Goal: Task Accomplishment & Management: Complete application form

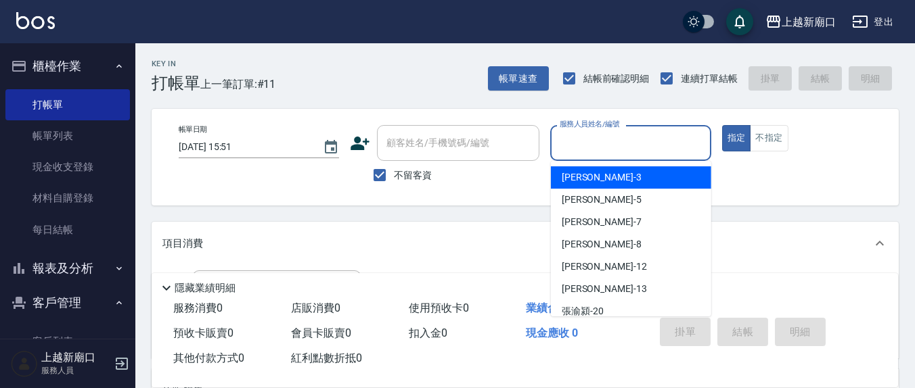
click at [651, 154] on input "服務人員姓名/編號" at bounding box center [630, 143] width 148 height 24
click at [619, 141] on input "服務人員姓名/編號" at bounding box center [630, 143] width 148 height 24
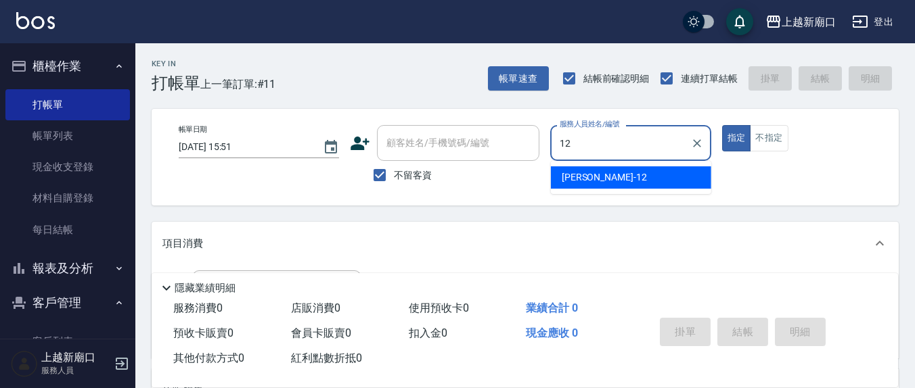
type input "12"
type button "true"
type input "[PERSON_NAME]-12"
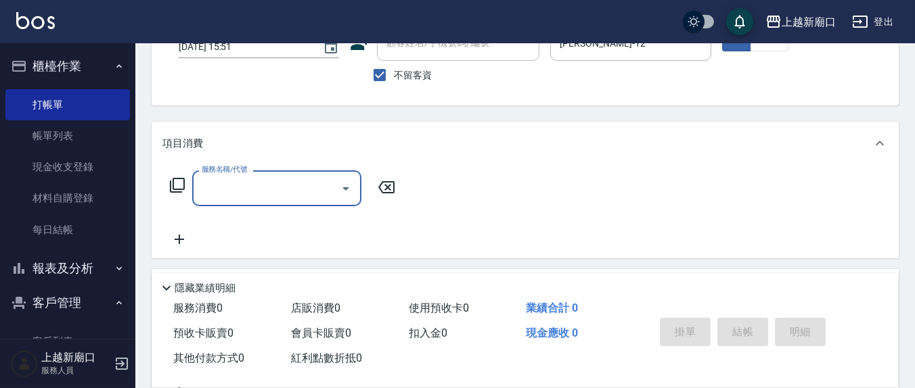
scroll to position [141, 0]
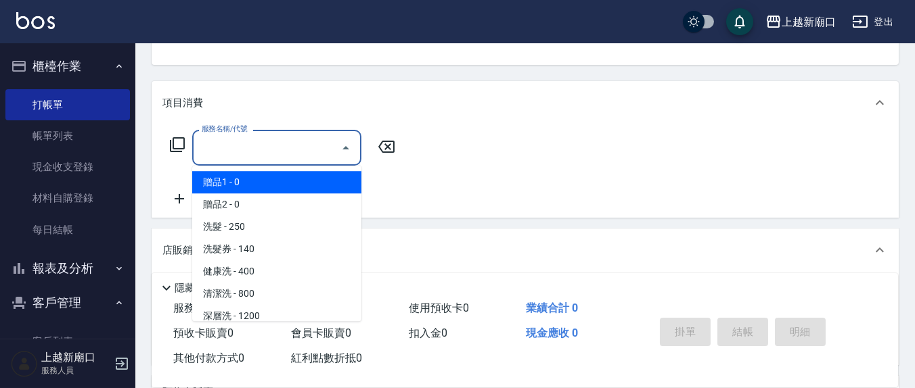
click at [287, 144] on input "服務名稱/代號" at bounding box center [266, 148] width 137 height 24
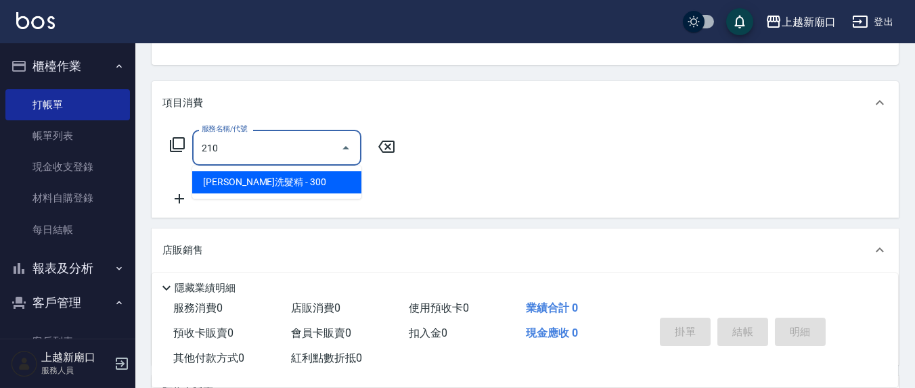
type input "[PERSON_NAME]洗髮精(210)"
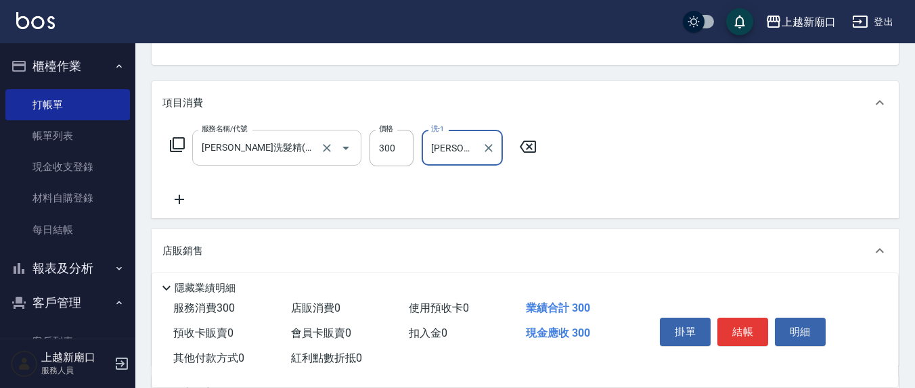
type input "[PERSON_NAME]-3"
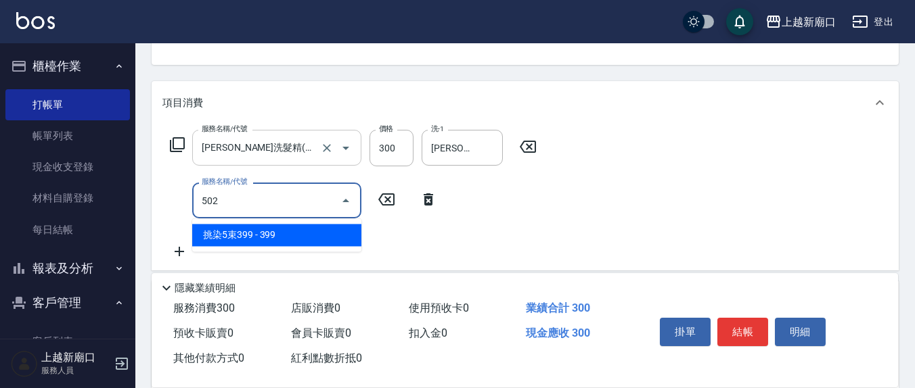
type input "502"
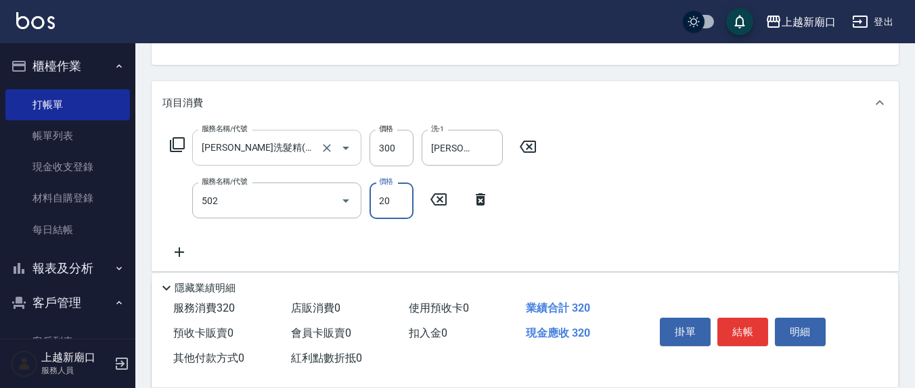
type input "200"
type input "挑染5束399(502)"
type input "200"
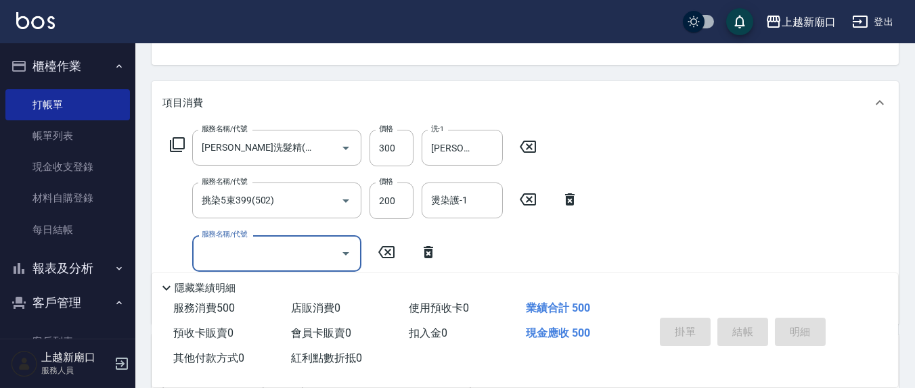
type input "[DATE] 18:14"
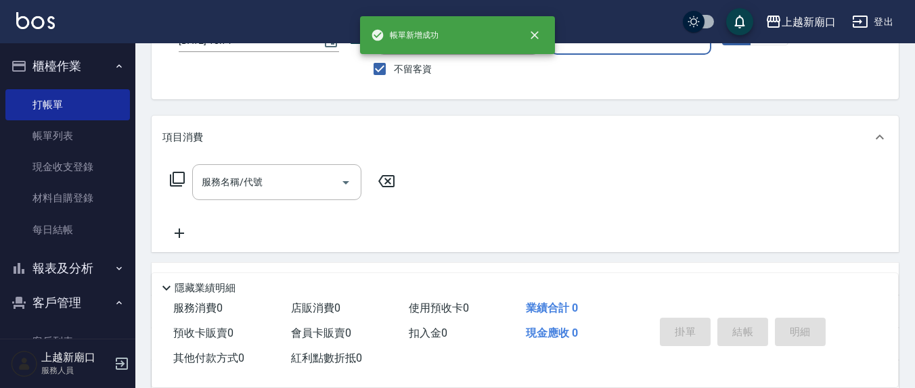
scroll to position [0, 0]
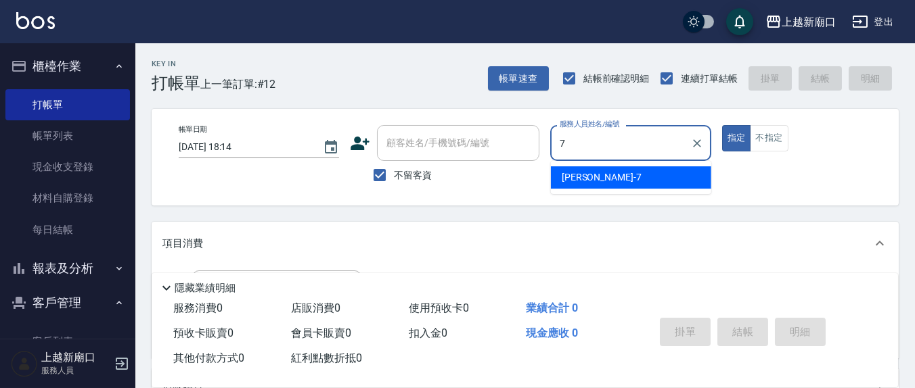
type input "[PERSON_NAME]7"
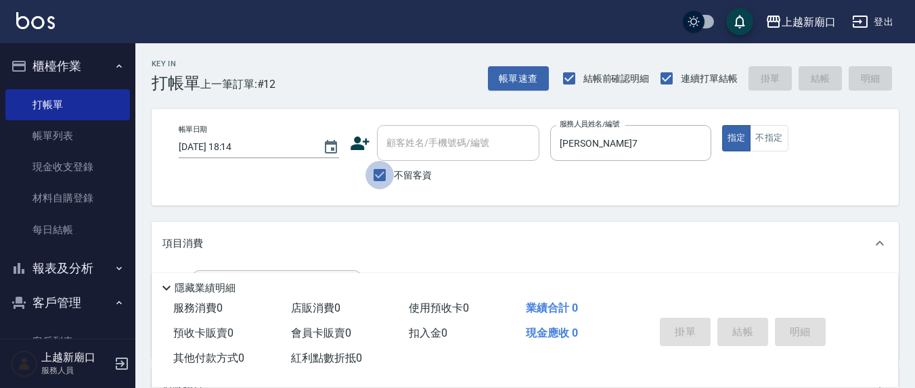
drag, startPoint x: 374, startPoint y: 170, endPoint x: 424, endPoint y: 146, distance: 56.0
click at [374, 170] on input "不留客資" at bounding box center [379, 175] width 28 height 28
checkbox input "false"
click at [423, 142] on div "顧客姓名/手機號碼/編號 顧客姓名/手機號碼/編號" at bounding box center [458, 143] width 162 height 36
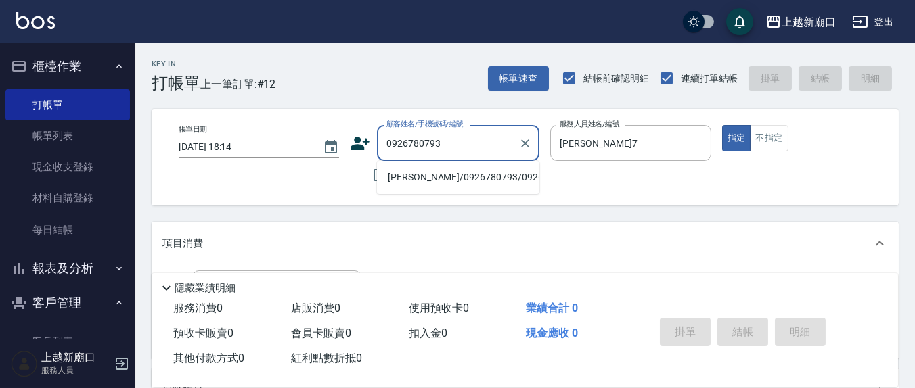
click at [476, 189] on li "[PERSON_NAME]/0926780793/0926780793" at bounding box center [458, 177] width 162 height 22
type input "[PERSON_NAME]/0926780793/0926780793"
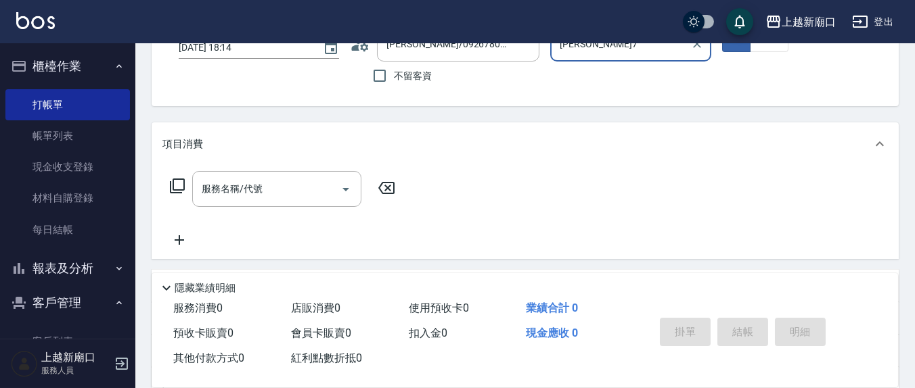
scroll to position [141, 0]
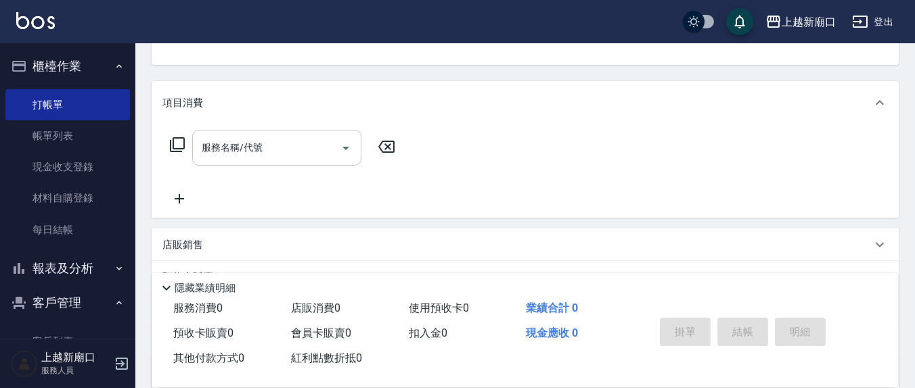
click at [267, 150] on input "服務名稱/代號" at bounding box center [266, 148] width 137 height 24
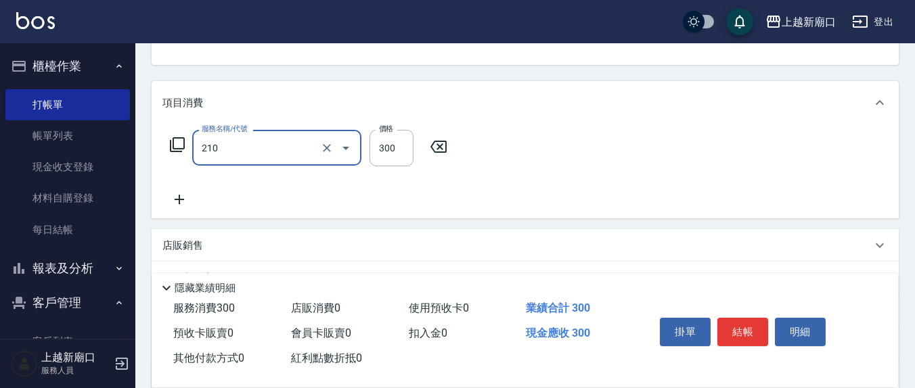
type input "[PERSON_NAME]洗髮精(210)"
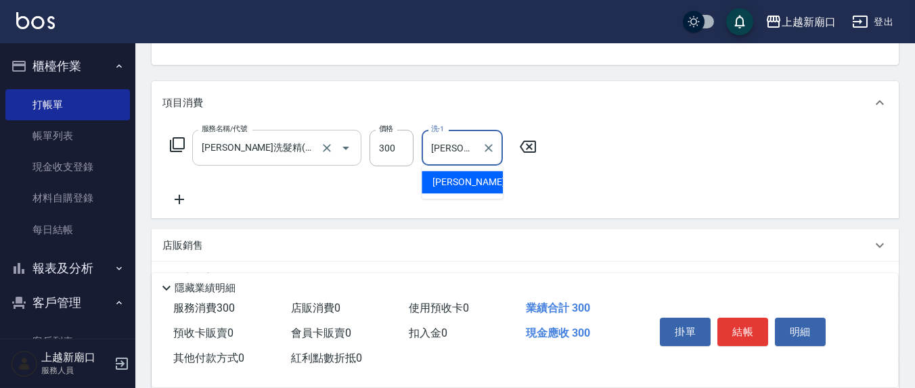
type input "[PERSON_NAME]-21"
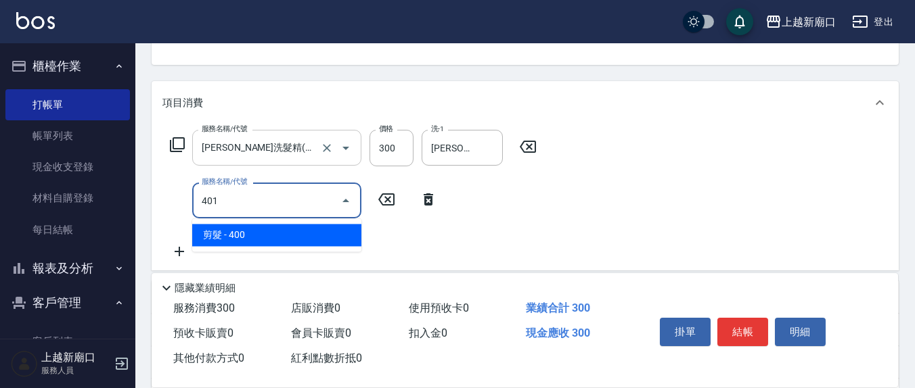
type input "剪髮(401)"
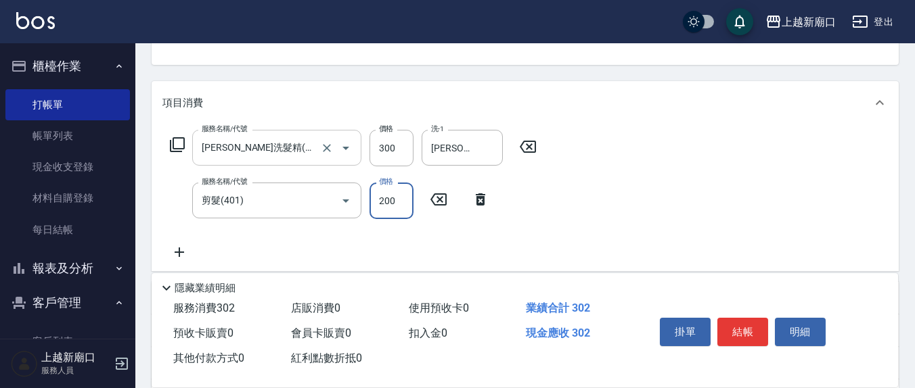
type input "200"
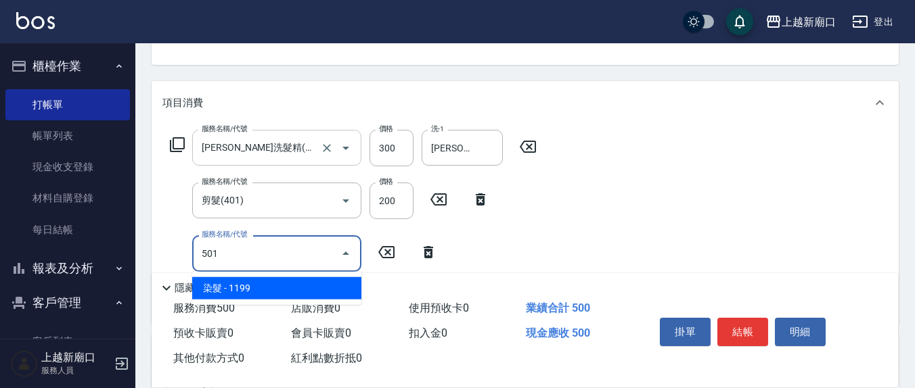
type input "染髮(501)"
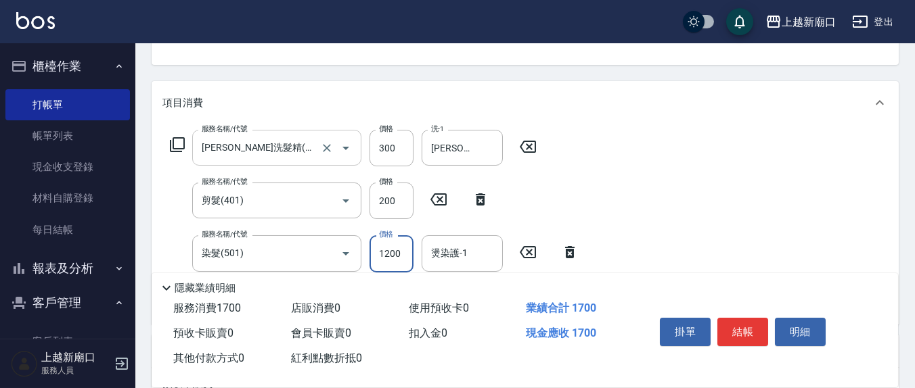
type input "1200"
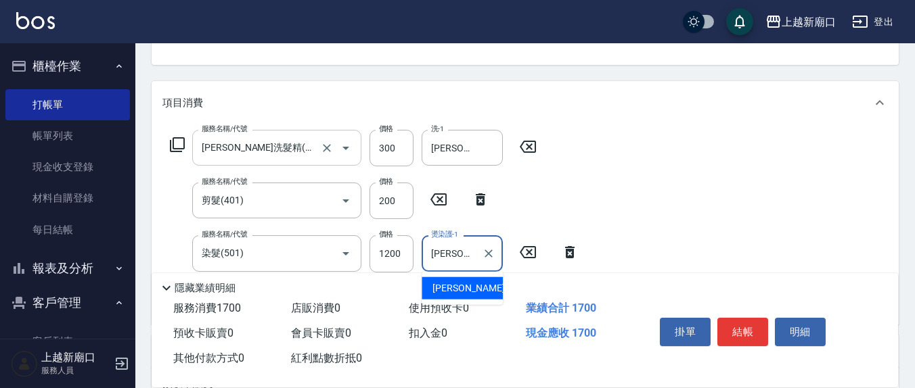
type input "[PERSON_NAME]-21"
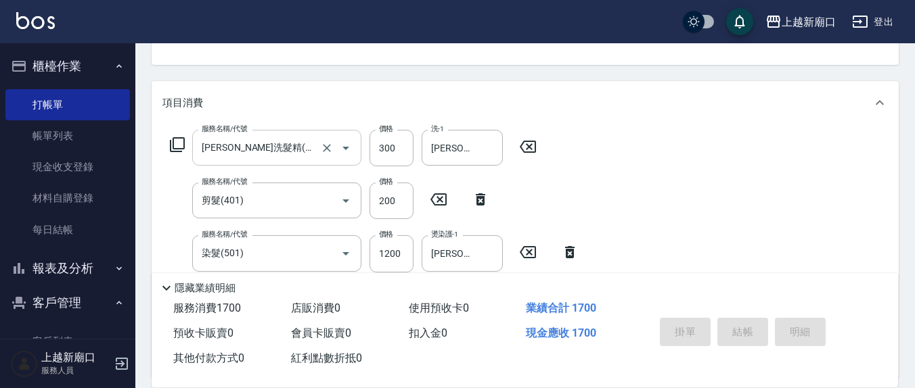
type input "[DATE] 18:15"
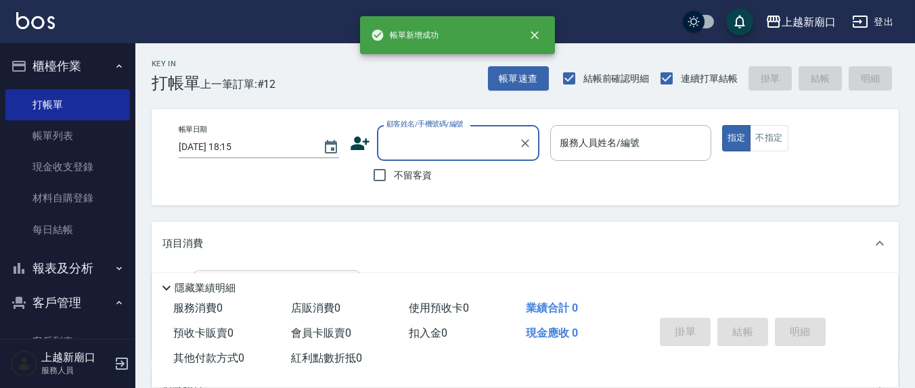
scroll to position [0, 0]
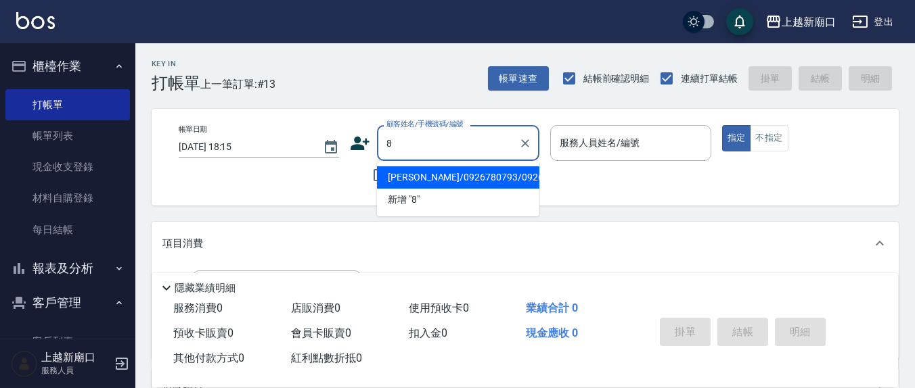
type input "[PERSON_NAME]/0926780793/0926780793"
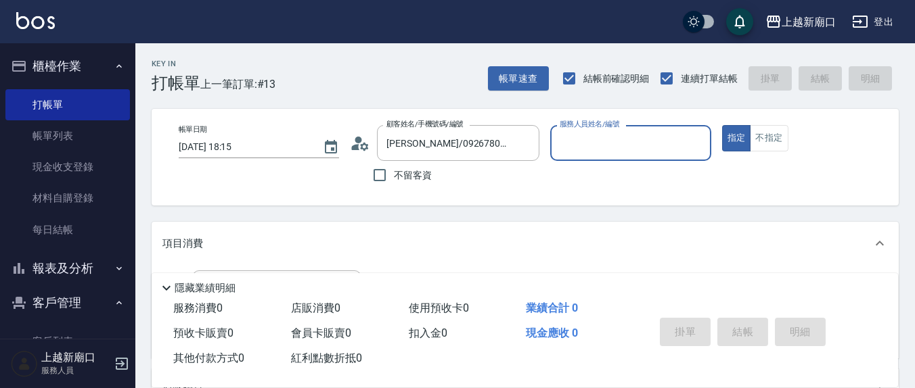
drag, startPoint x: 382, startPoint y: 177, endPoint x: 623, endPoint y: 150, distance: 241.7
click at [393, 177] on input "不留客資" at bounding box center [379, 175] width 28 height 28
checkbox input "true"
type input "[PERSON_NAME]/0989075728/"
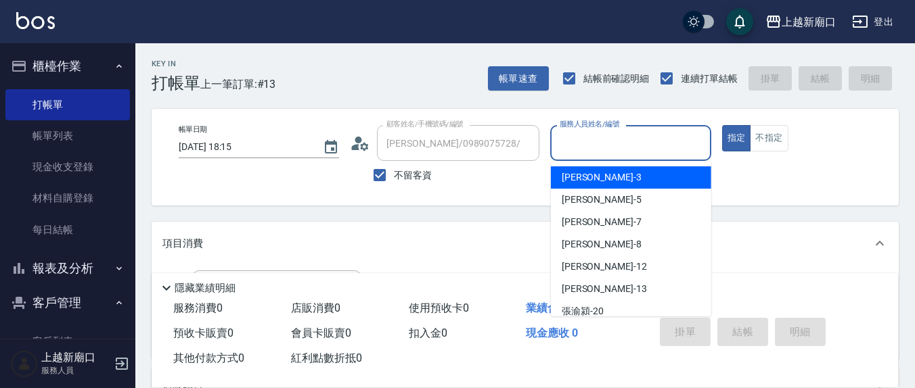
click at [623, 150] on input "服務人員姓名/編號" at bounding box center [630, 143] width 148 height 24
type input "8"
type input "[PERSON_NAME]/0989561528/"
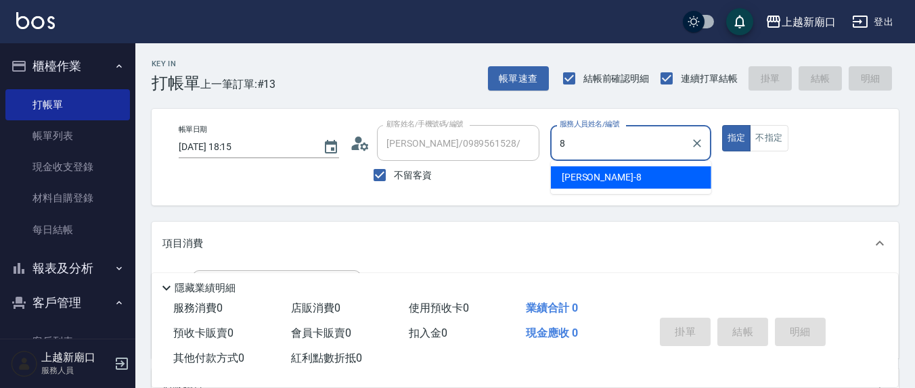
type input "[PERSON_NAME]-8"
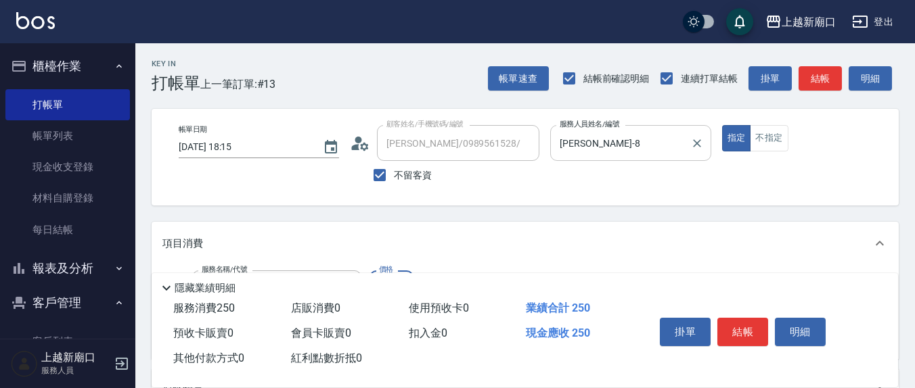
type input "洗髮(201)"
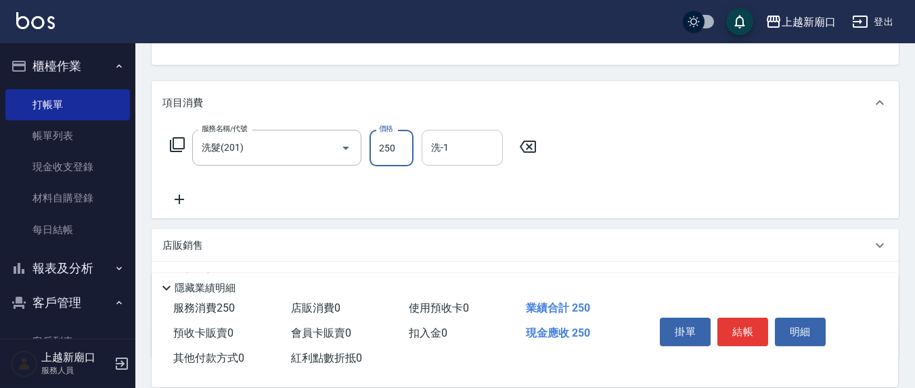
click at [472, 146] on input "洗-1" at bounding box center [462, 148] width 69 height 24
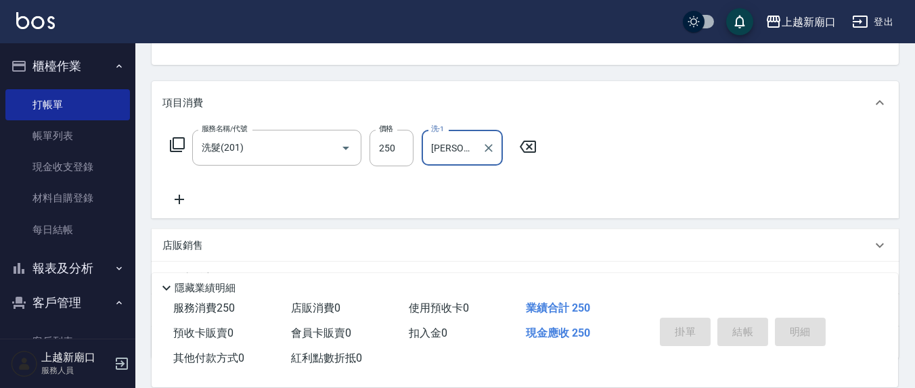
type input "[PERSON_NAME]-8"
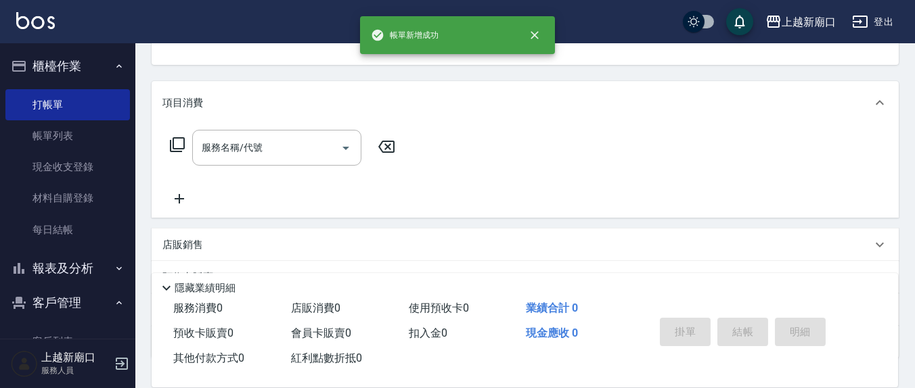
scroll to position [0, 0]
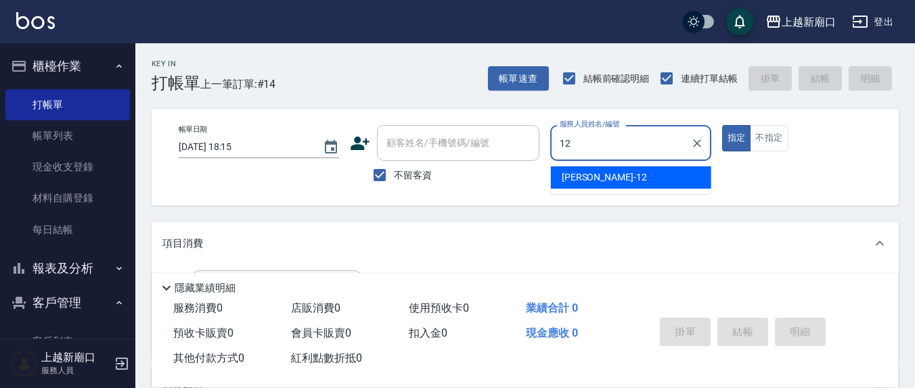
type input "[PERSON_NAME]-12"
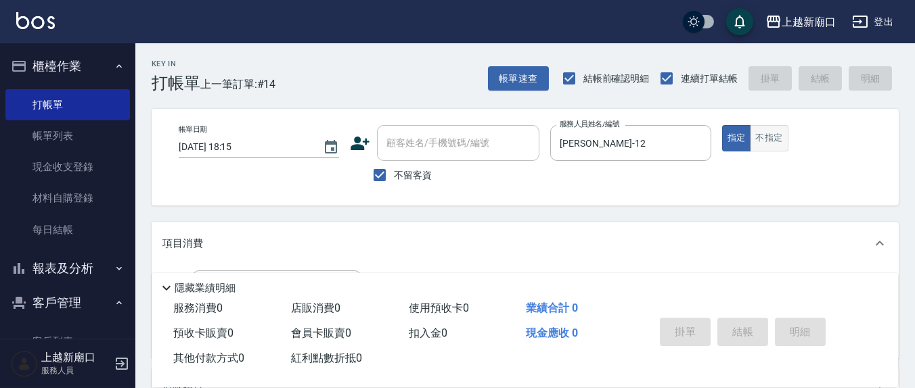
click at [775, 142] on button "不指定" at bounding box center [769, 138] width 38 height 26
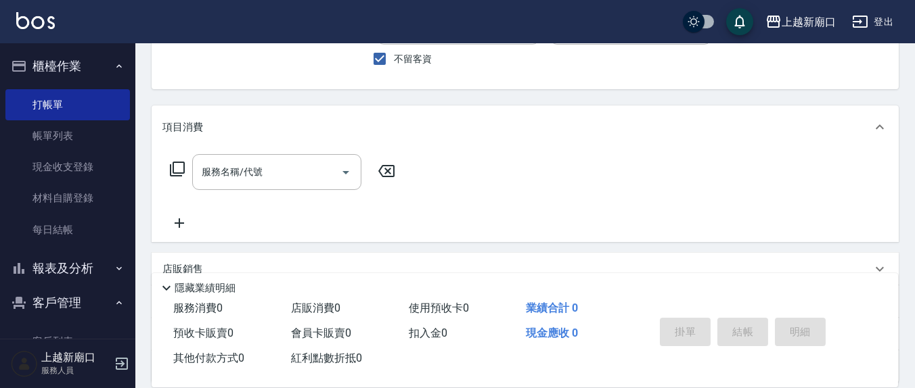
scroll to position [141, 0]
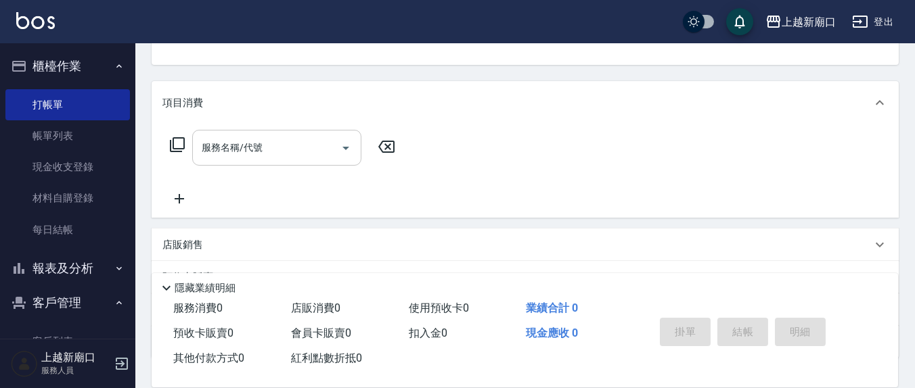
click at [273, 157] on input "服務名稱/代號" at bounding box center [266, 148] width 137 height 24
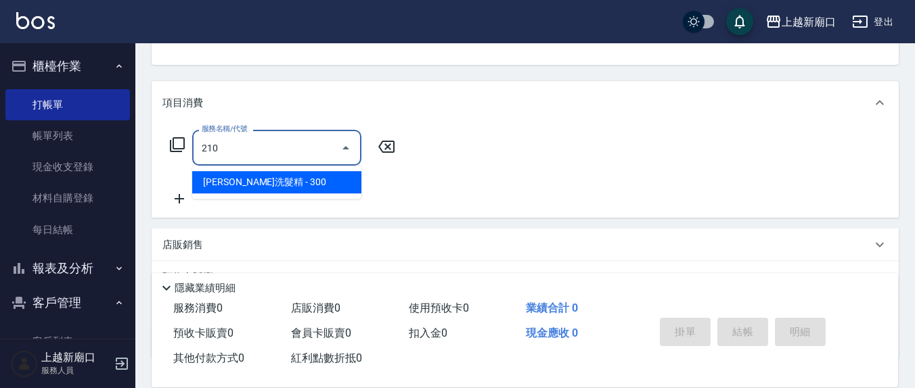
type input "[PERSON_NAME]洗髮精(210)"
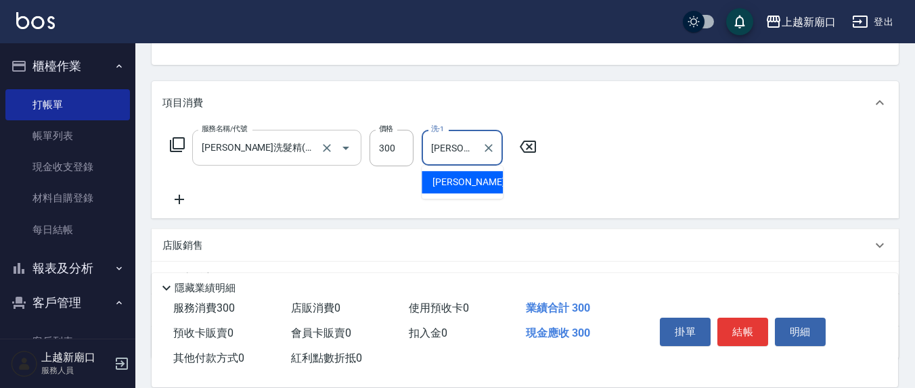
type input "[PERSON_NAME]-22"
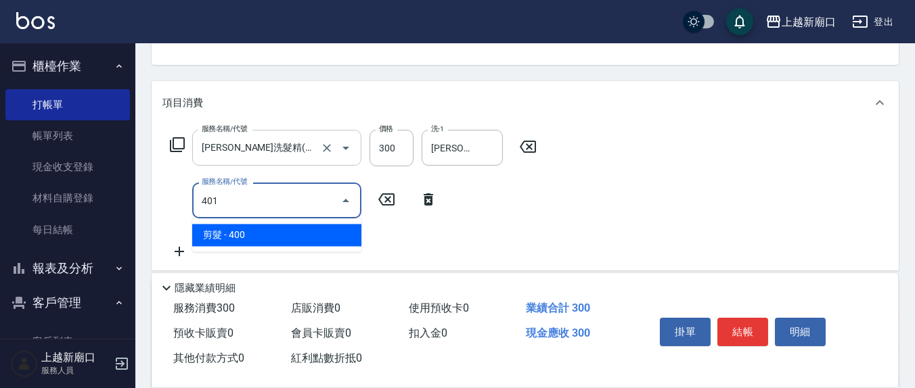
type input "剪髮(401)"
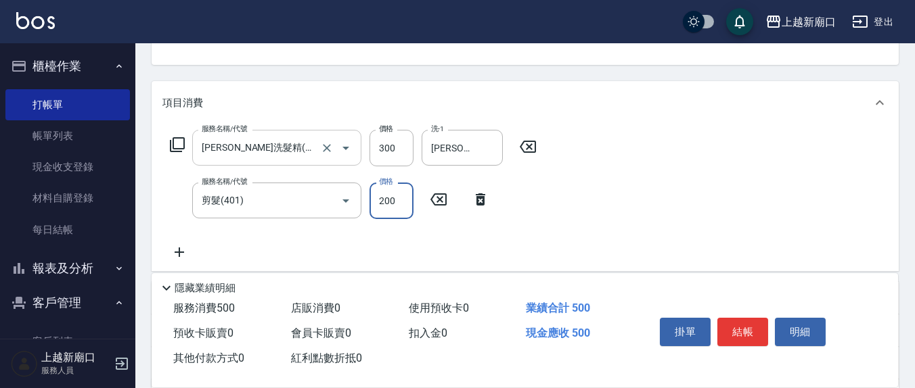
type input "200"
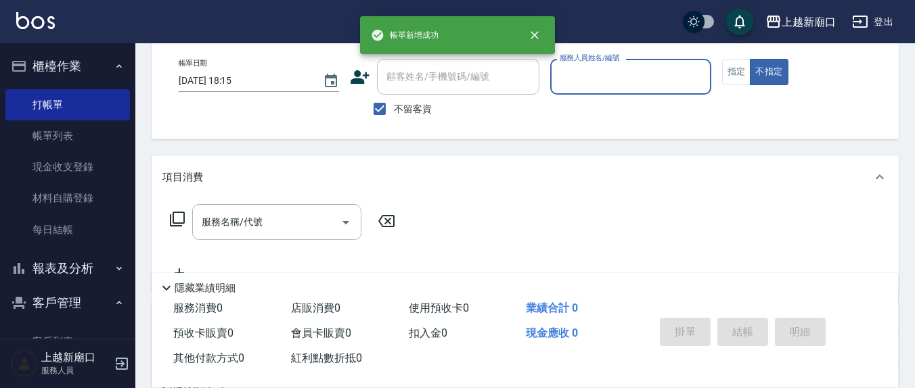
scroll to position [0, 0]
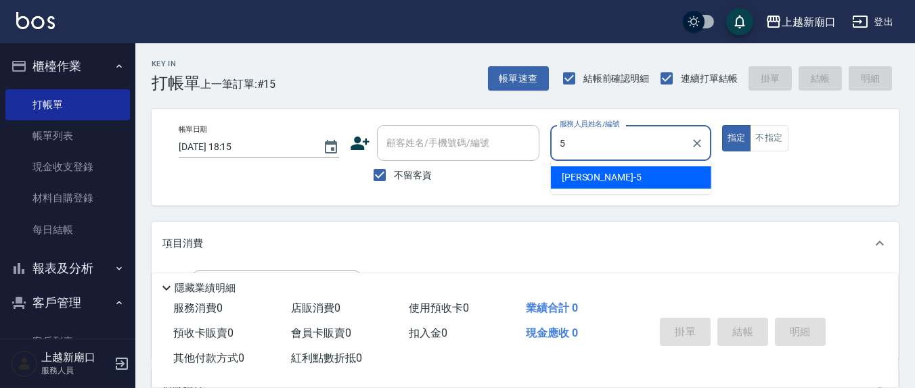
type input "[PERSON_NAME]5"
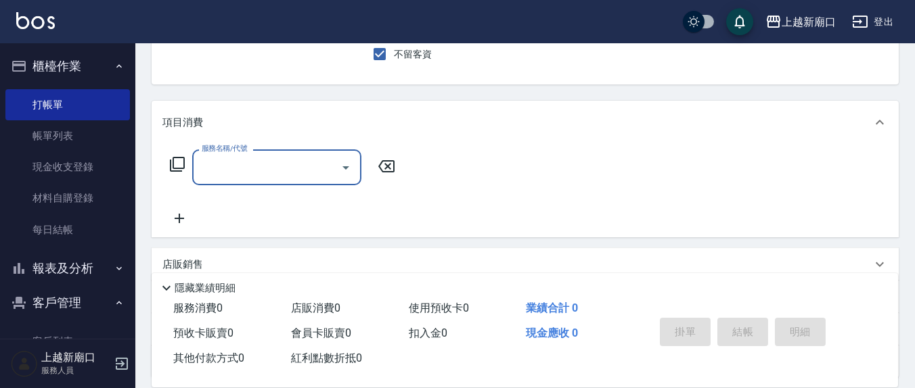
scroll to position [141, 0]
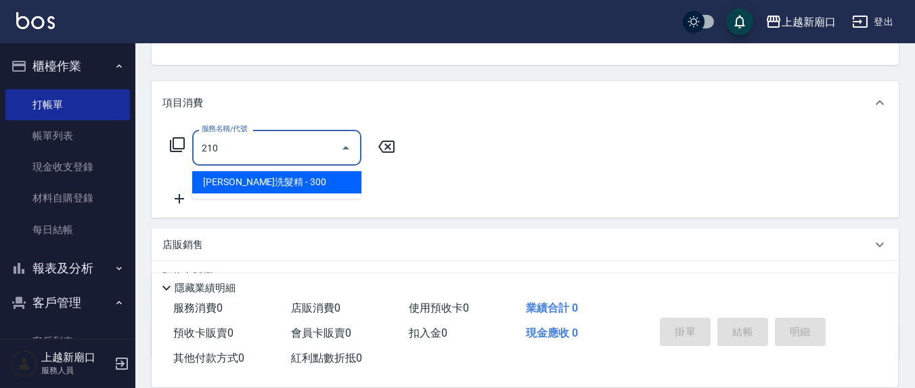
type input "[PERSON_NAME]洗髮精(210)"
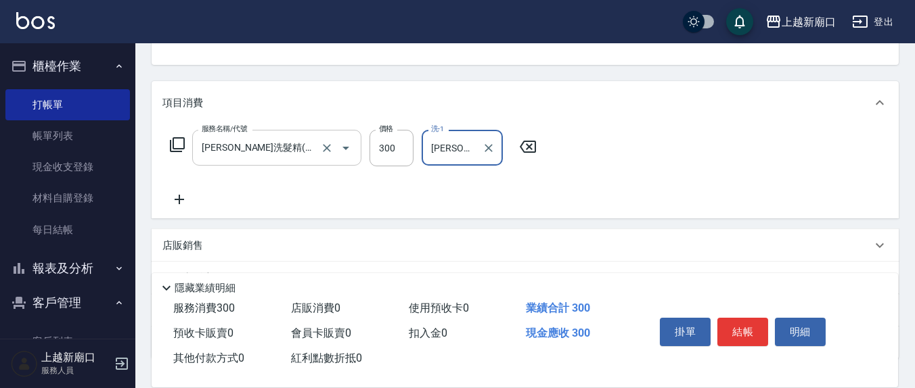
type input "[PERSON_NAME]-21"
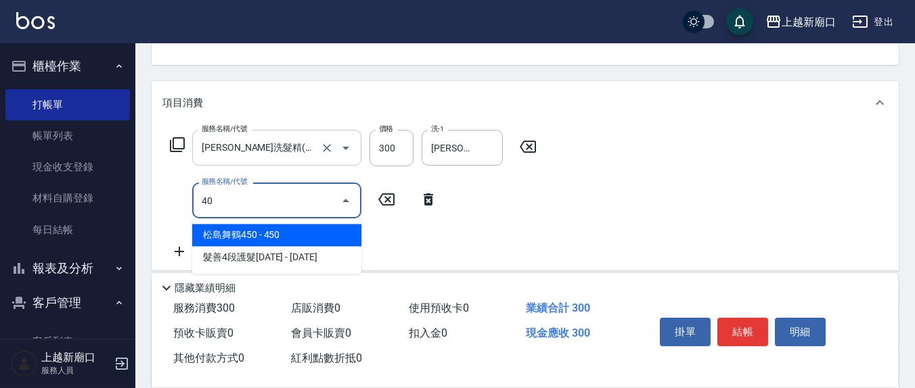
type input "401"
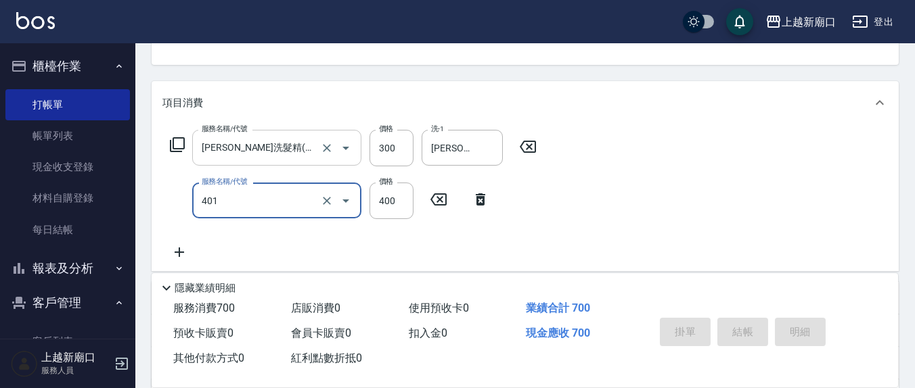
type input "[DATE] 18:16"
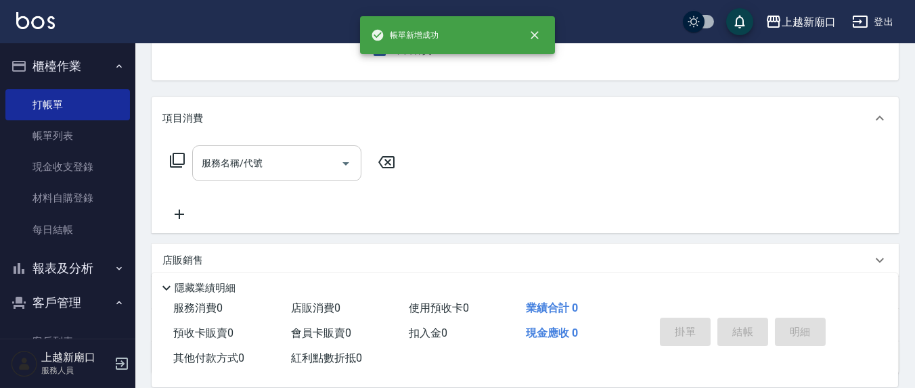
scroll to position [0, 0]
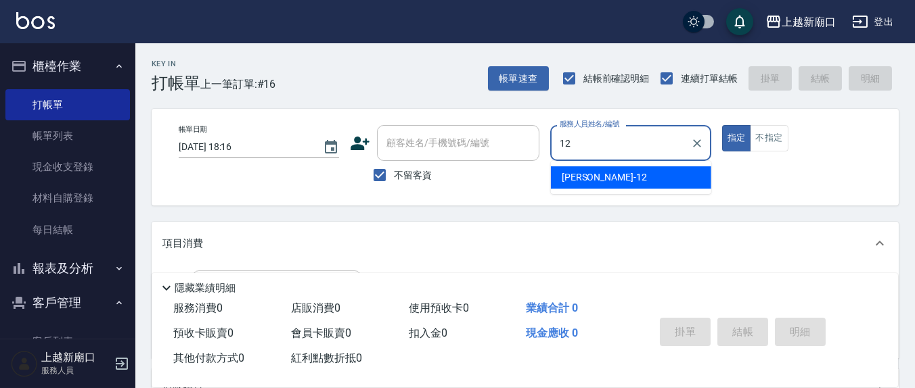
type input "[PERSON_NAME]-12"
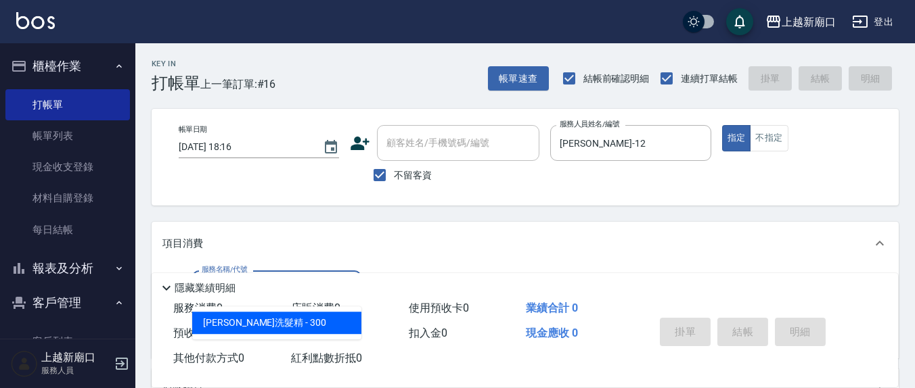
type input "[PERSON_NAME]洗髮精(210)"
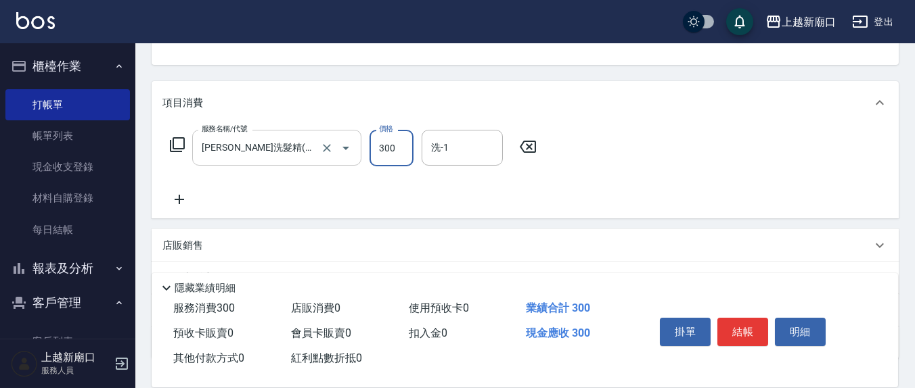
scroll to position [141, 0]
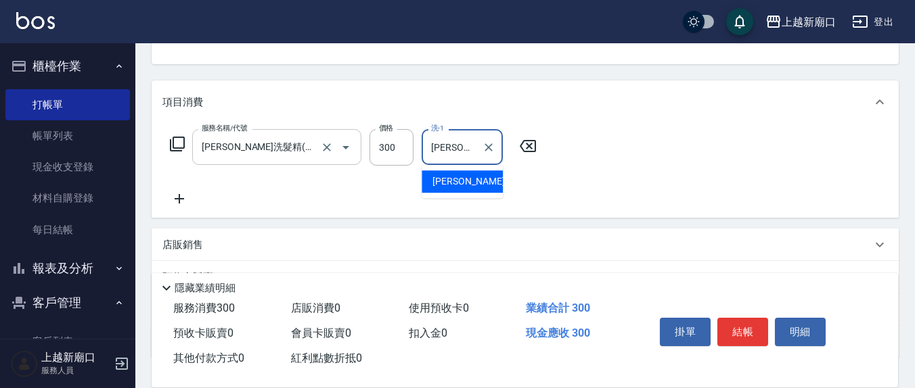
type input "[PERSON_NAME]-21"
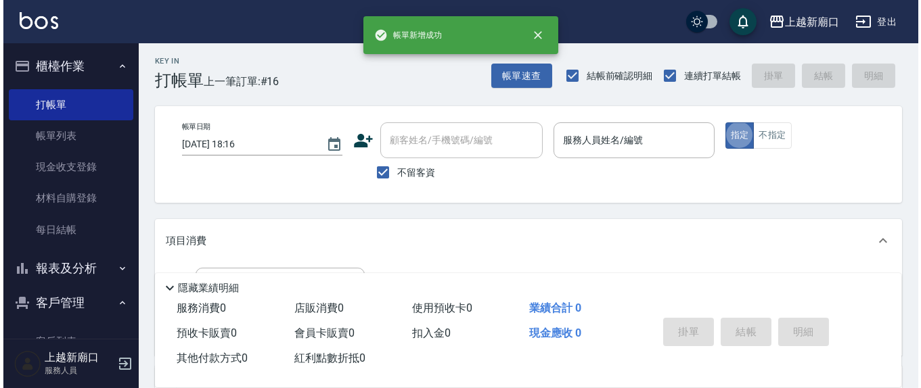
scroll to position [0, 0]
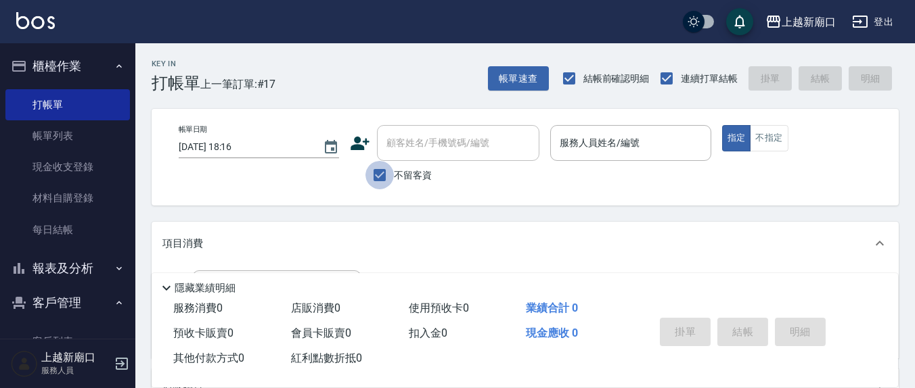
click at [384, 180] on input "不留客資" at bounding box center [379, 175] width 28 height 28
checkbox input "false"
click at [411, 141] on div "顧客姓名/手機號碼/編號 顧客姓名/手機號碼/編號" at bounding box center [458, 143] width 162 height 36
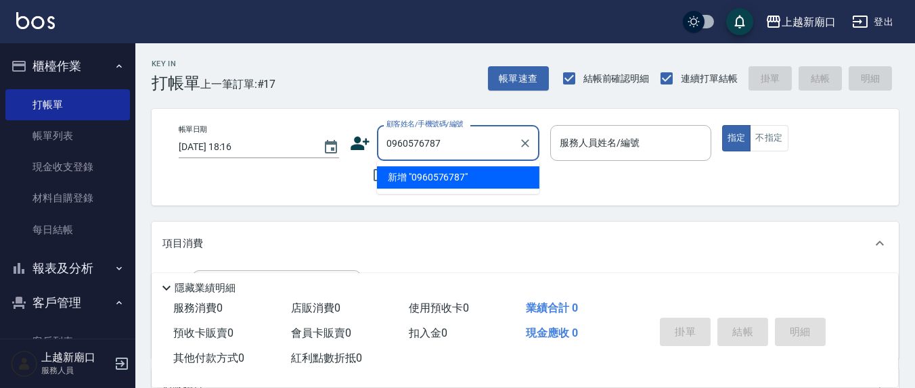
click at [412, 178] on li "新增 "0960576787"" at bounding box center [458, 177] width 162 height 22
type input "0960576787"
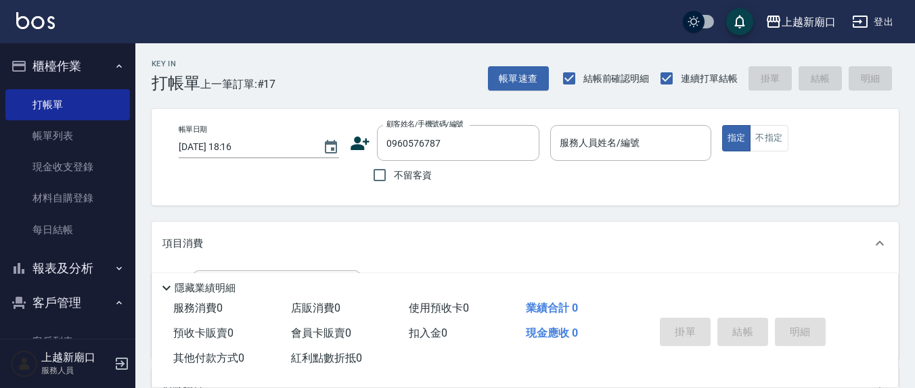
click at [363, 139] on icon at bounding box center [360, 143] width 20 height 20
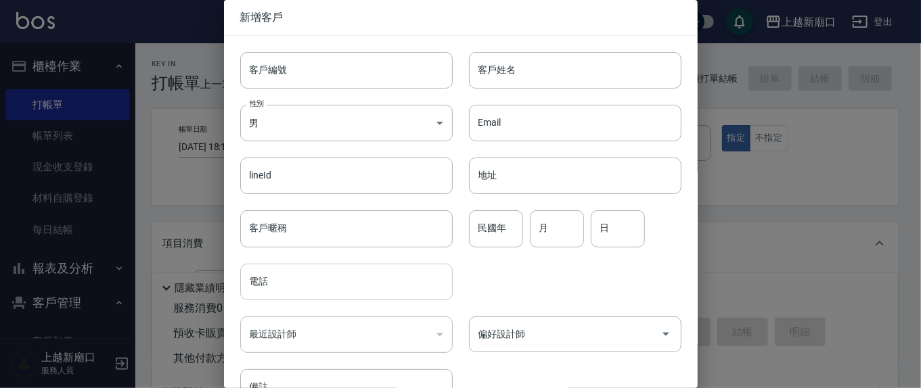
type input "0960576787"
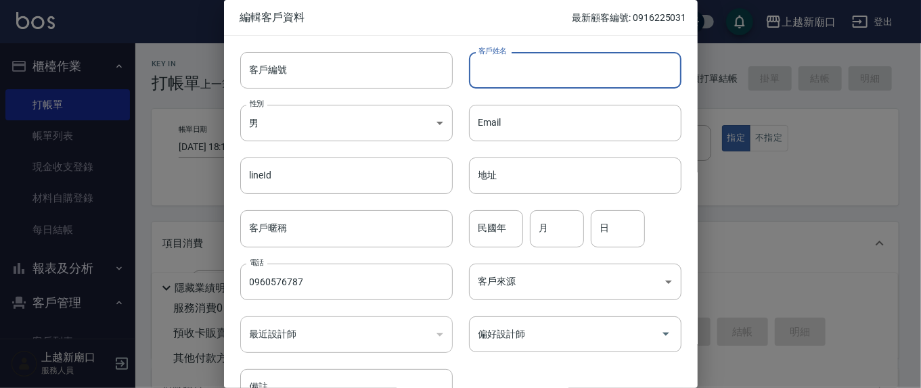
click at [550, 58] on input "客戶姓名" at bounding box center [575, 70] width 213 height 37
type input "[PERSON_NAME]"
click at [561, 223] on input "月" at bounding box center [557, 228] width 54 height 37
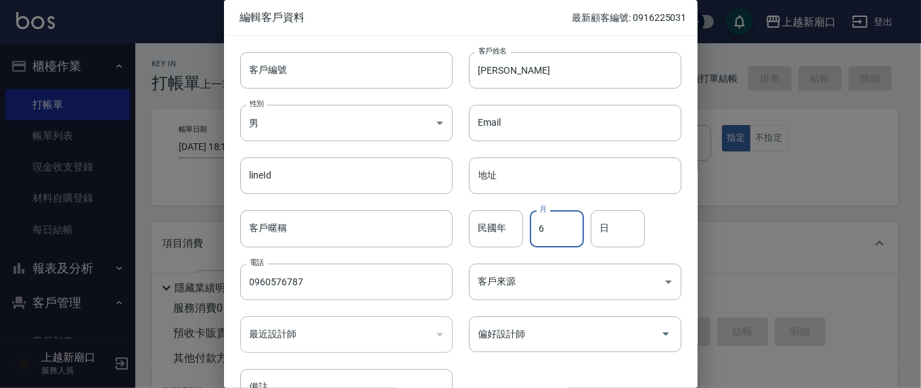
type input "6"
type input "21"
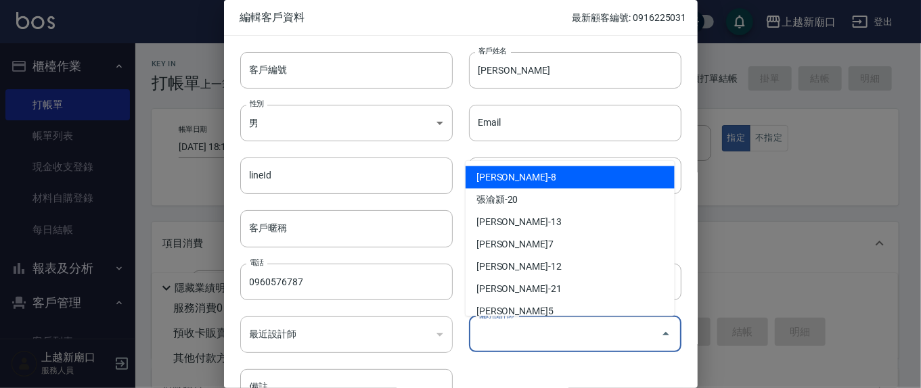
drag, startPoint x: 566, startPoint y: 346, endPoint x: 571, endPoint y: 357, distance: 12.2
click at [566, 349] on div "偏好設計師" at bounding box center [575, 335] width 213 height 36
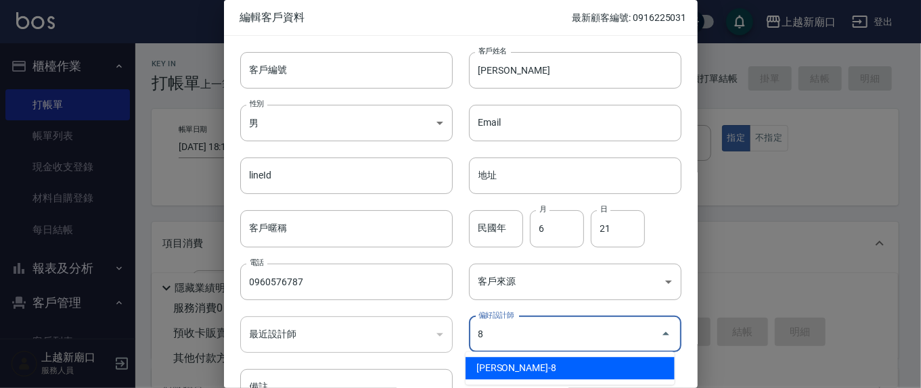
type input "[PERSON_NAME]"
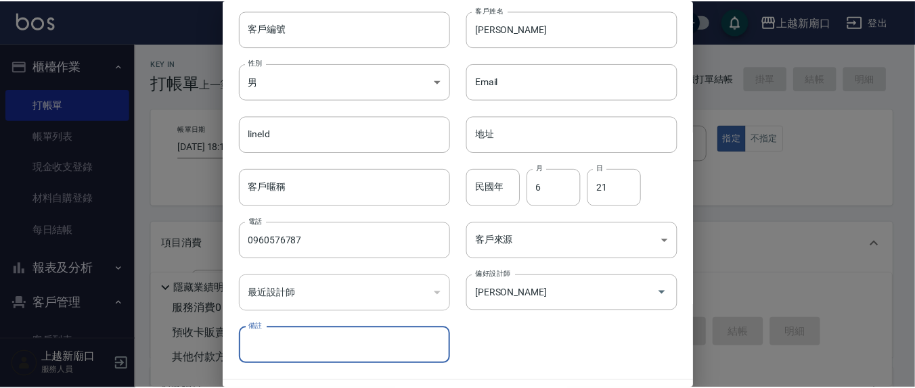
scroll to position [80, 0]
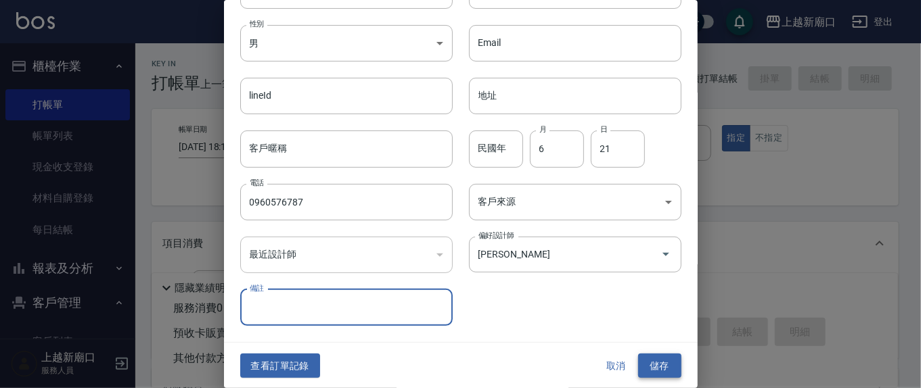
click at [669, 361] on button "儲存" at bounding box center [659, 366] width 43 height 25
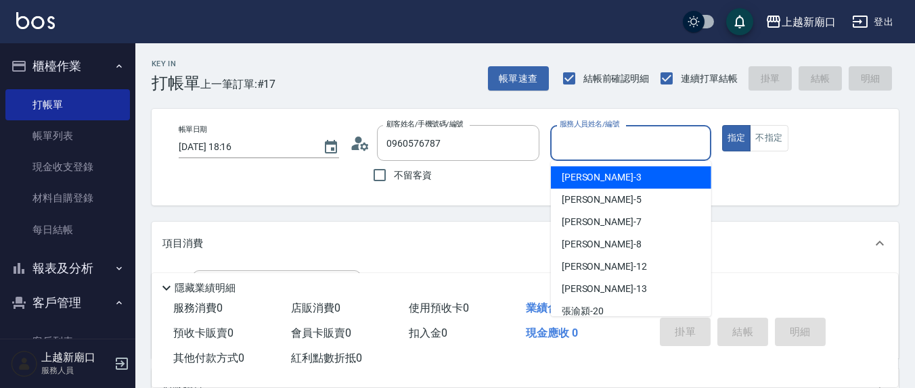
click at [623, 150] on input "服務人員姓名/編號" at bounding box center [630, 143] width 148 height 24
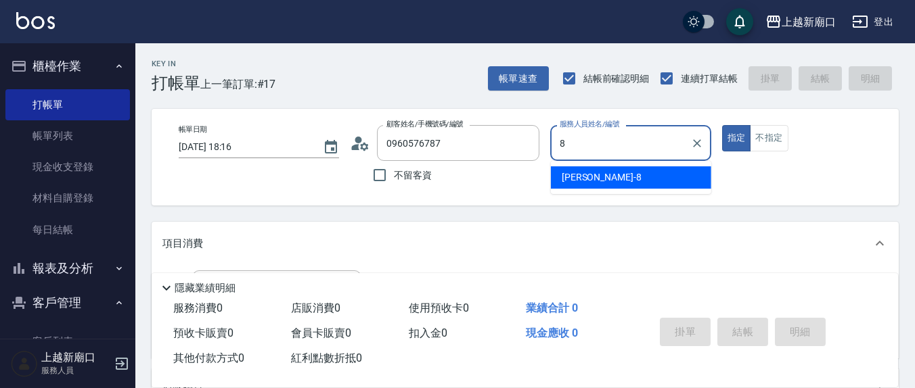
type input "[PERSON_NAME]-8"
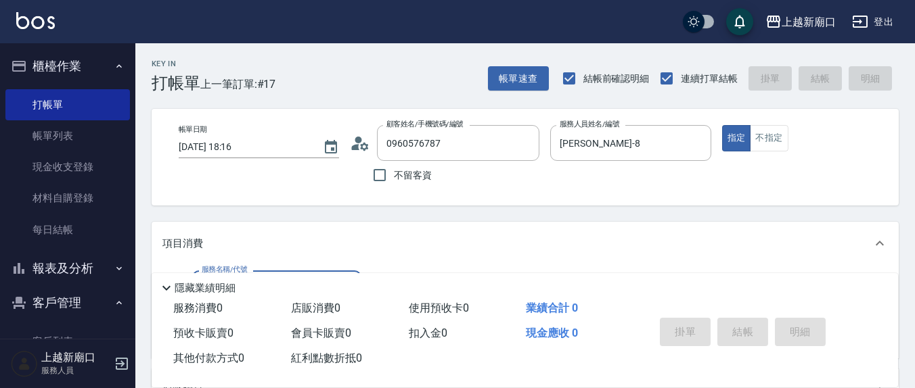
scroll to position [141, 0]
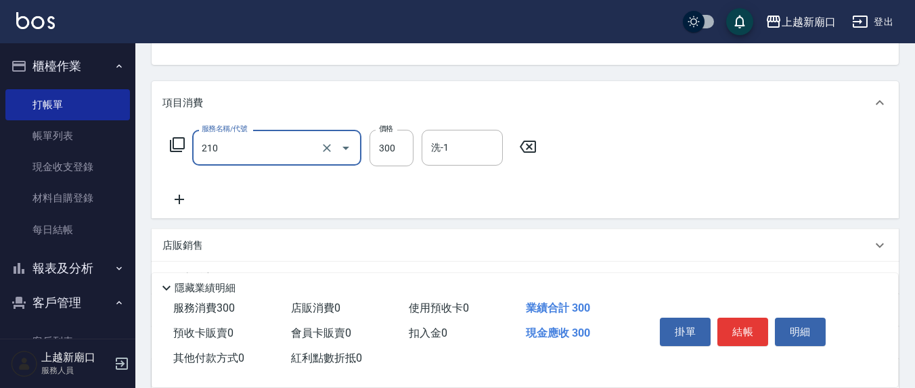
type input "[PERSON_NAME]洗髮精(210)"
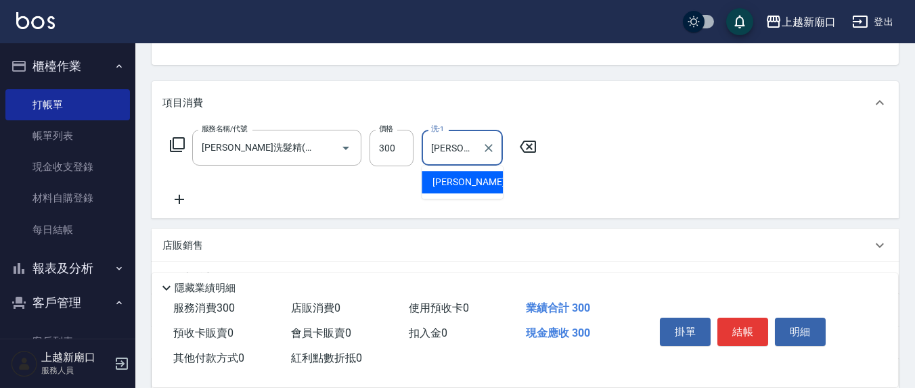
type input "[PERSON_NAME]-22"
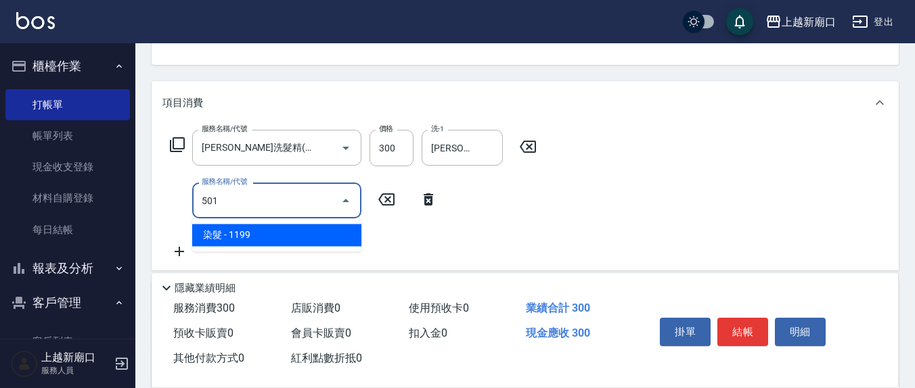
type input "染髮(501)"
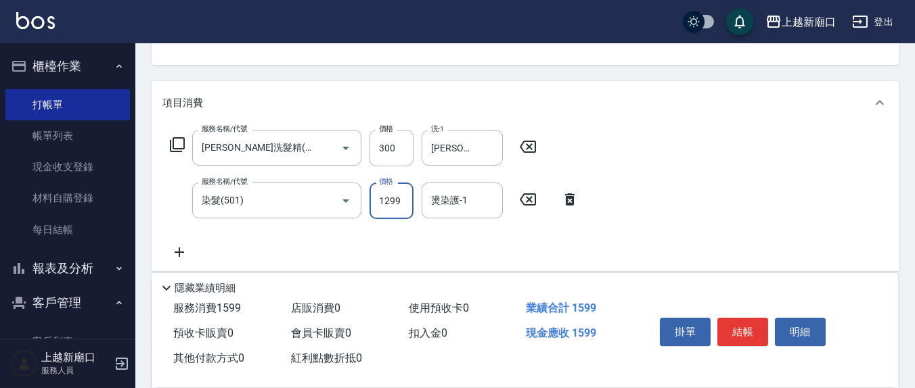
type input "1299"
type input "[PERSON_NAME]-22"
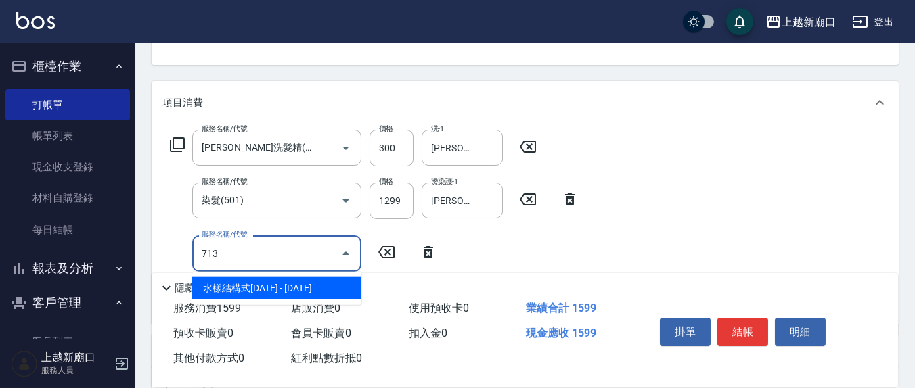
type input "水樣結構式1200(713)"
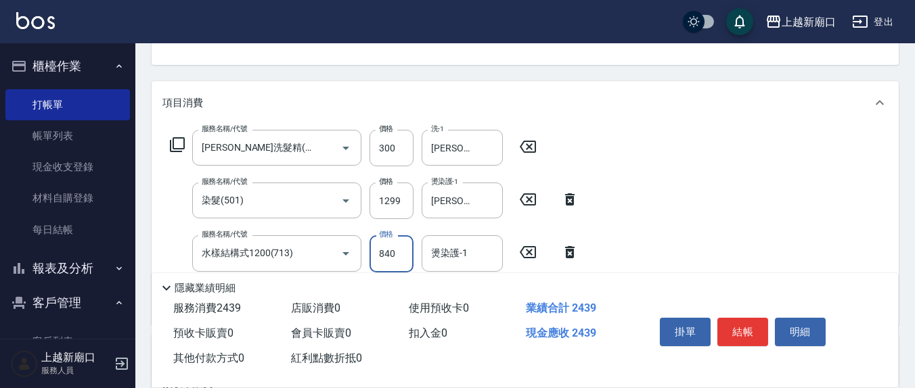
type input "840"
type input "[PERSON_NAME]-8"
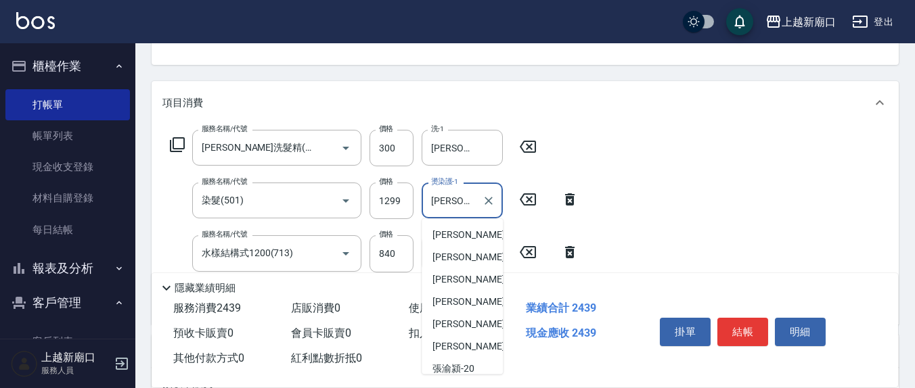
click at [470, 198] on input "[PERSON_NAME]-22" at bounding box center [452, 201] width 49 height 24
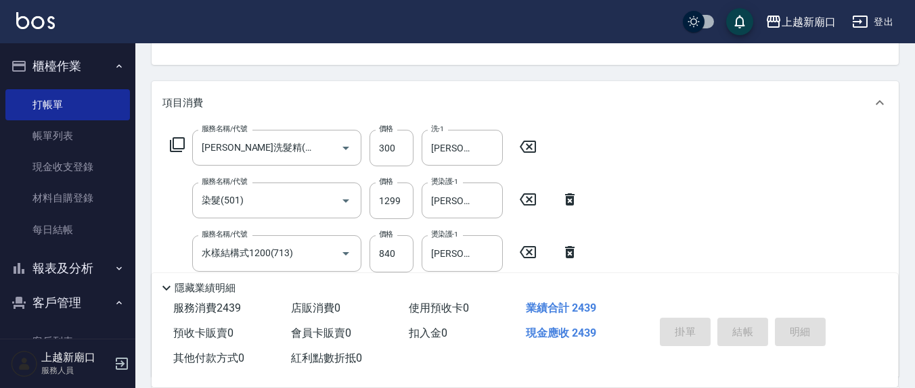
type input "[DATE] 18:17"
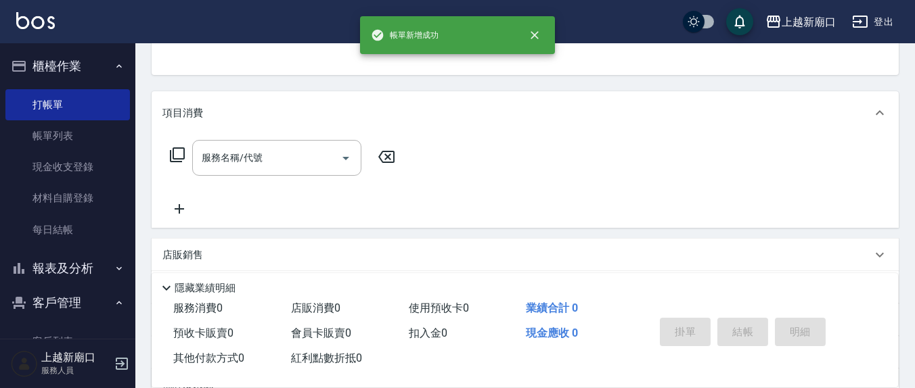
scroll to position [0, 0]
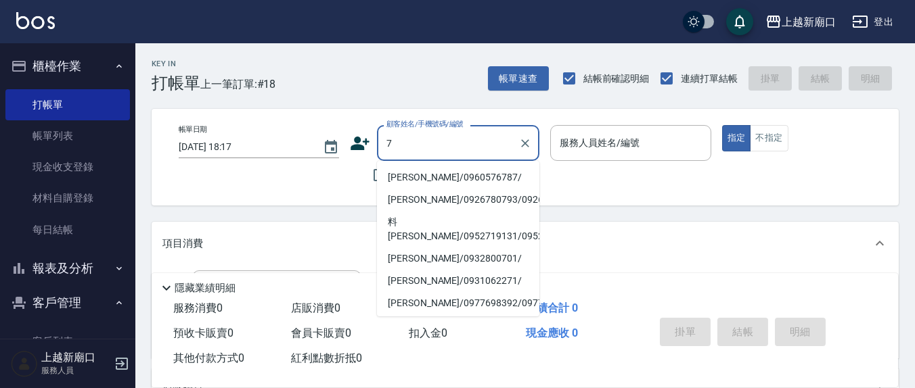
type input "7"
drag, startPoint x: 663, startPoint y: 244, endPoint x: 578, endPoint y: 204, distance: 94.2
click at [662, 244] on div "項目消費" at bounding box center [516, 244] width 709 height 14
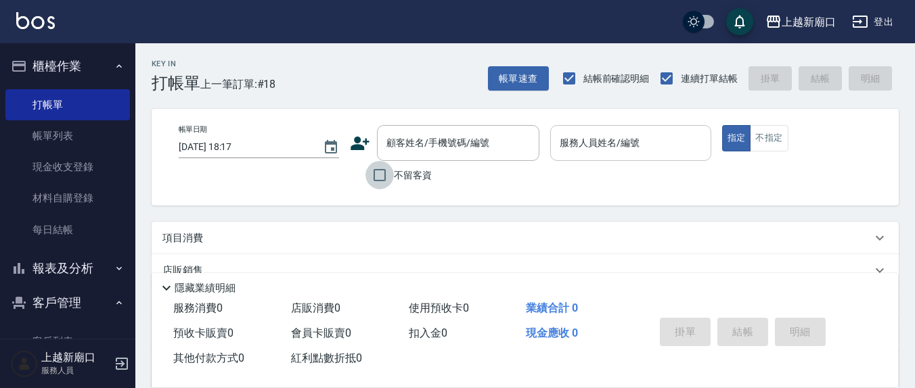
drag, startPoint x: 376, startPoint y: 175, endPoint x: 627, endPoint y: 156, distance: 251.8
click at [376, 175] on input "不留客資" at bounding box center [379, 175] width 28 height 28
checkbox input "true"
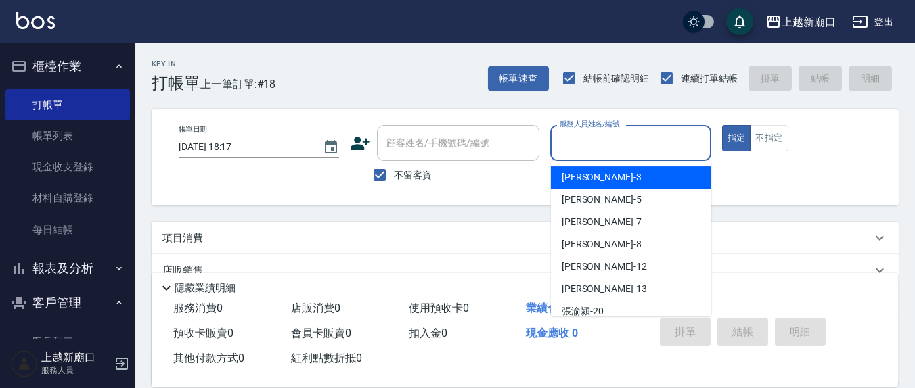
click at [636, 148] on input "服務人員姓名/編號" at bounding box center [630, 143] width 148 height 24
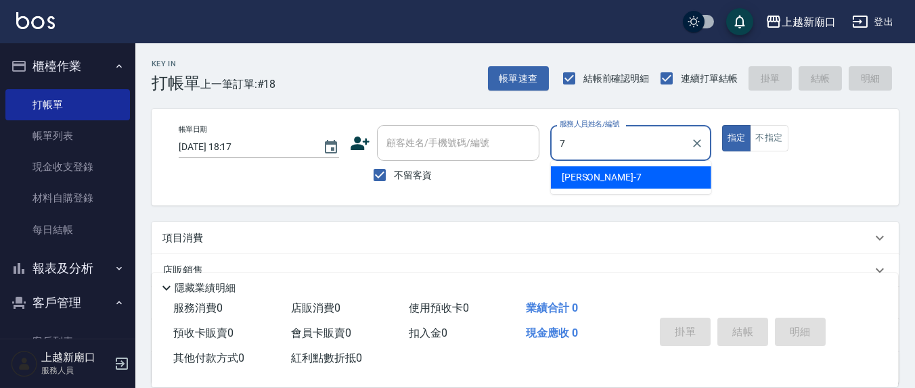
type input "[PERSON_NAME]7"
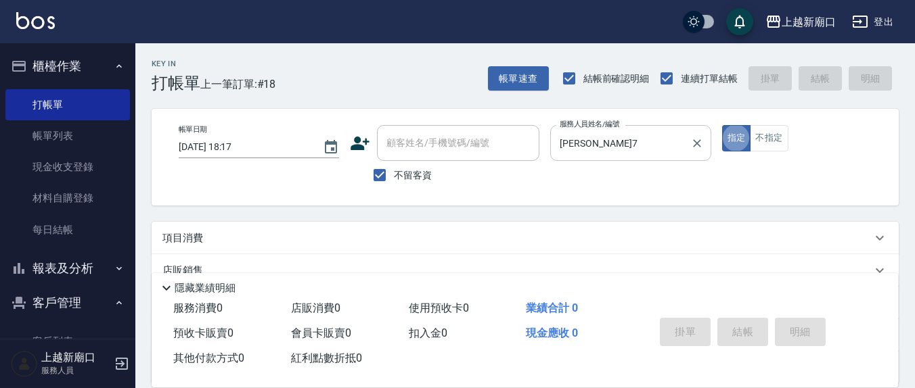
click at [722, 125] on button "指定" at bounding box center [736, 138] width 29 height 26
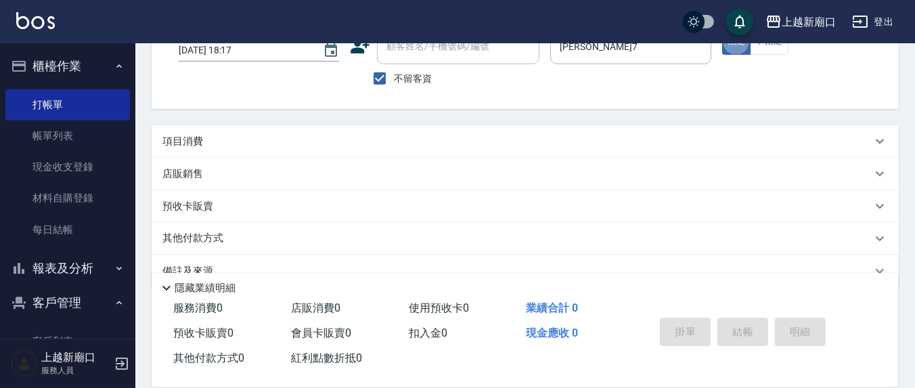
scroll to position [123, 0]
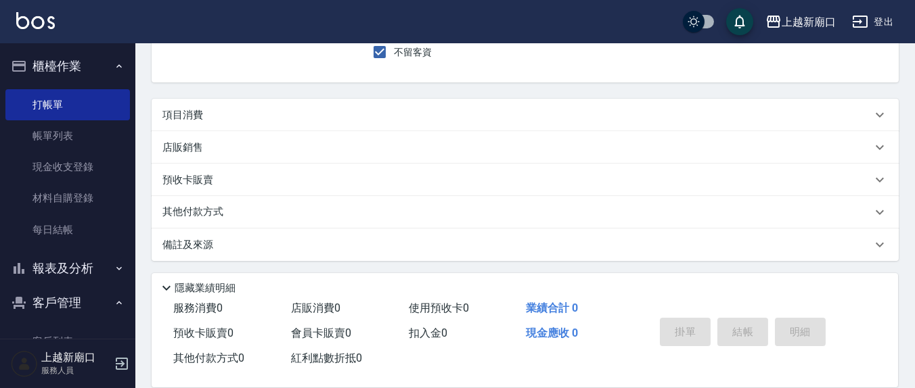
click at [205, 102] on div "項目消費" at bounding box center [525, 115] width 747 height 32
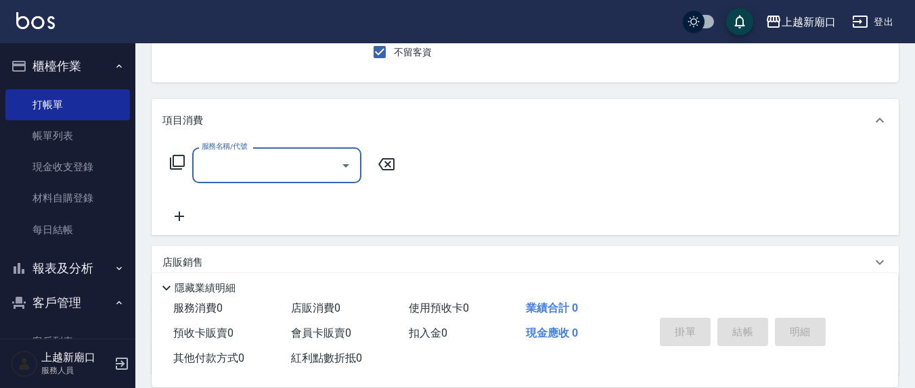
scroll to position [0, 0]
click at [213, 163] on input "服務名稱/代號" at bounding box center [266, 166] width 137 height 24
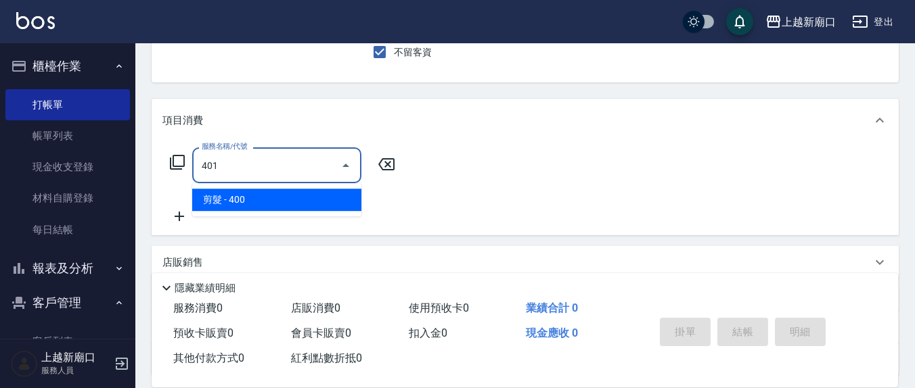
type input "剪髮(401)"
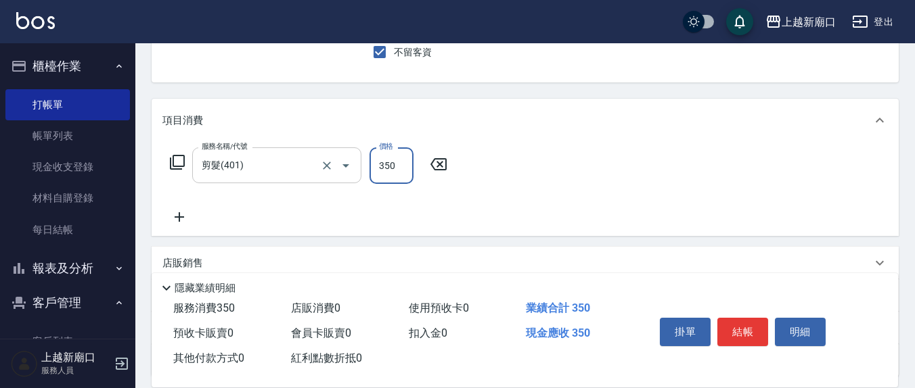
type input "350"
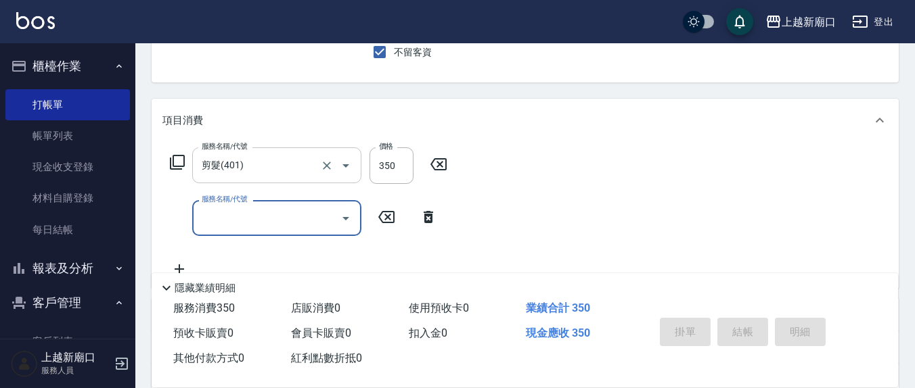
click at [722, 2] on button "指定" at bounding box center [736, 15] width 29 height 26
type input "[DATE] 18:18"
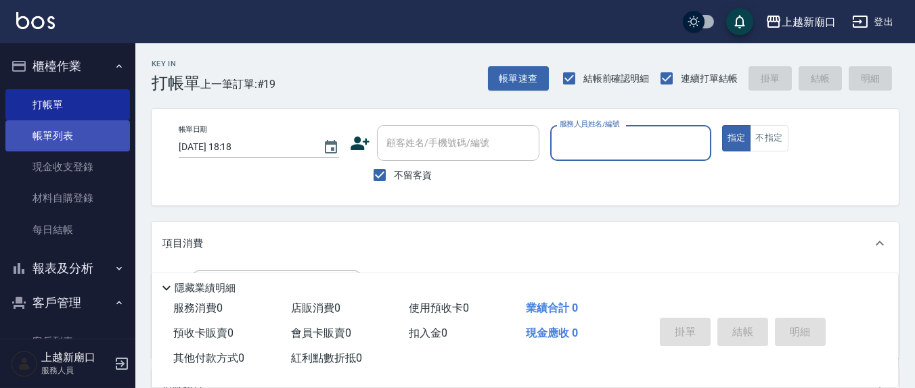
click at [53, 133] on link "帳單列表" at bounding box center [67, 135] width 125 height 31
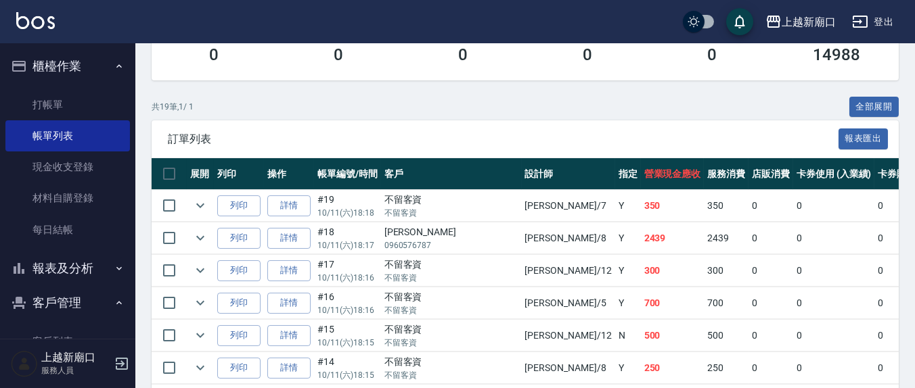
scroll to position [282, 0]
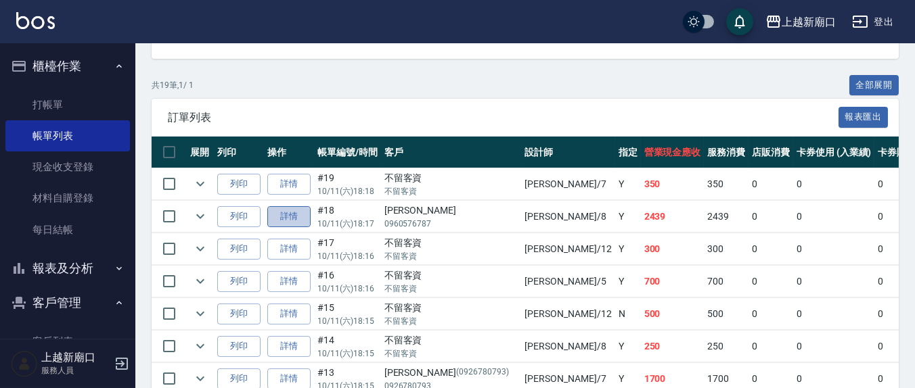
click at [290, 213] on link "詳情" at bounding box center [288, 216] width 43 height 21
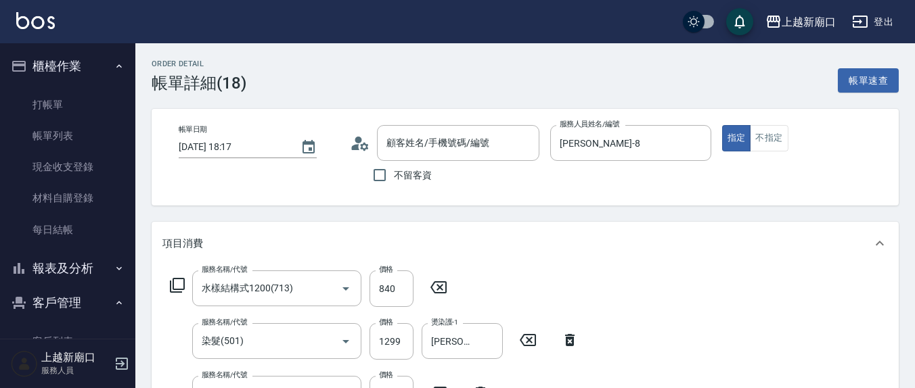
type input "[DATE] 18:17"
type input "[PERSON_NAME]-8"
type input "水樣結構式1200(713)"
type input "染髮(501)"
type input "[PERSON_NAME]洗髮精(210)"
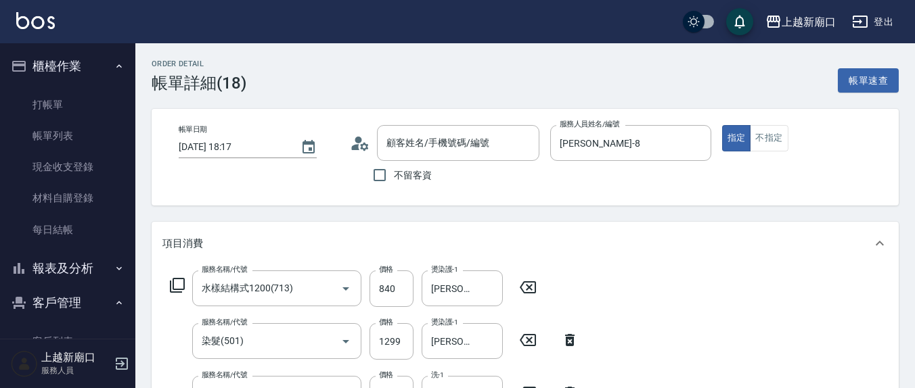
scroll to position [282, 0]
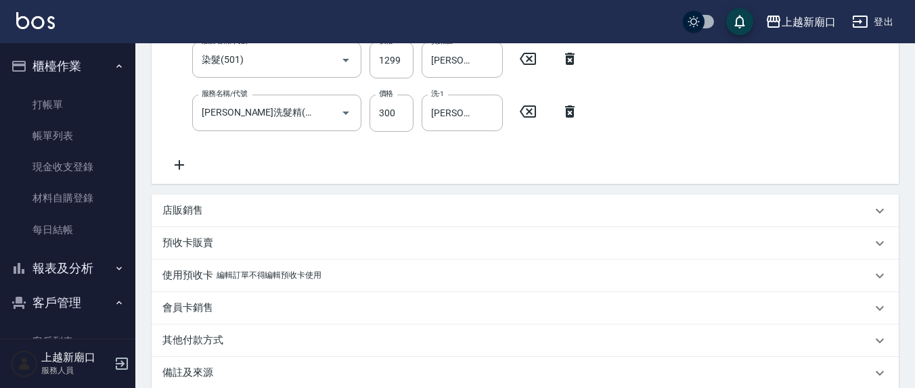
type input "[PERSON_NAME]/0960576787/"
drag, startPoint x: 481, startPoint y: 62, endPoint x: 458, endPoint y: 60, distance: 23.1
click at [481, 60] on button "Clear" at bounding box center [488, 60] width 19 height 19
type input "[PERSON_NAME]-8"
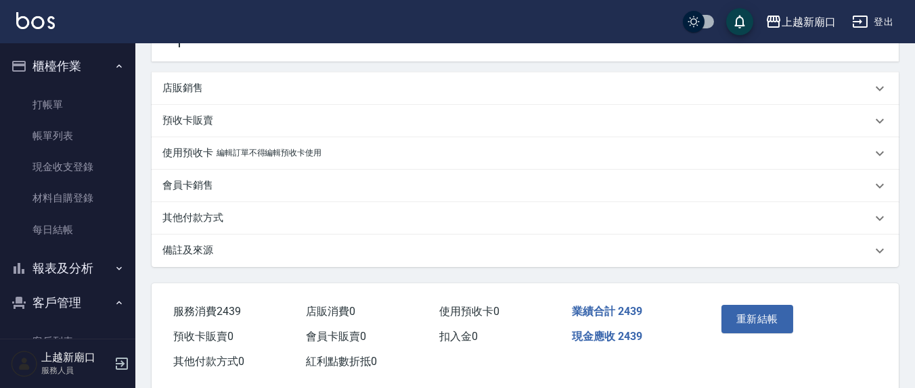
scroll to position [423, 0]
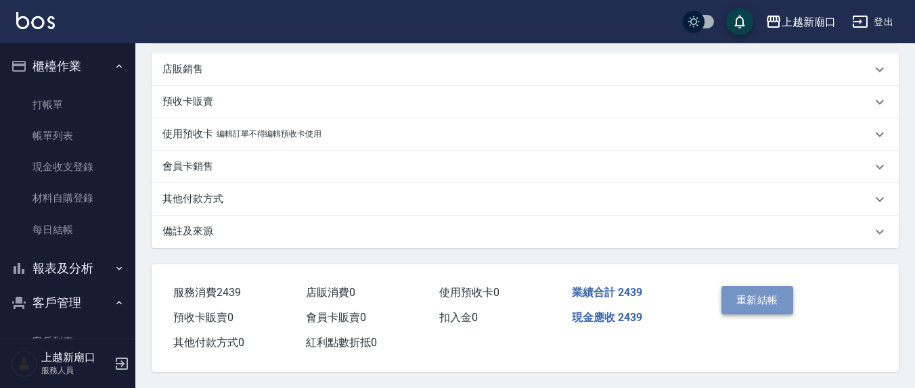
click at [755, 307] on button "重新結帳" at bounding box center [757, 300] width 72 height 28
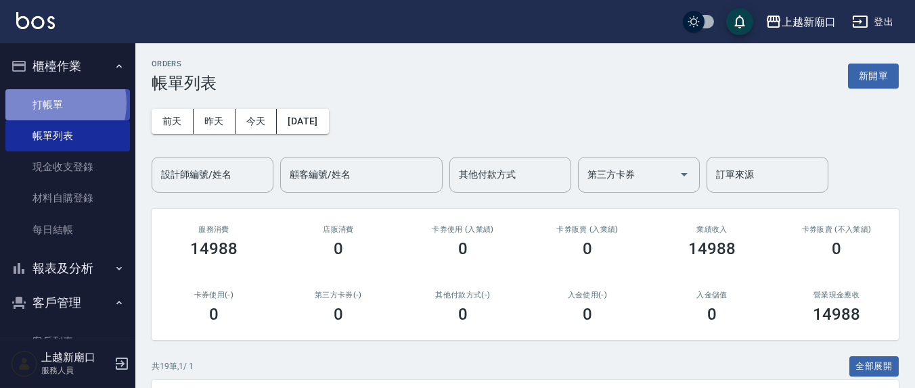
click at [55, 103] on link "打帳單" at bounding box center [67, 104] width 125 height 31
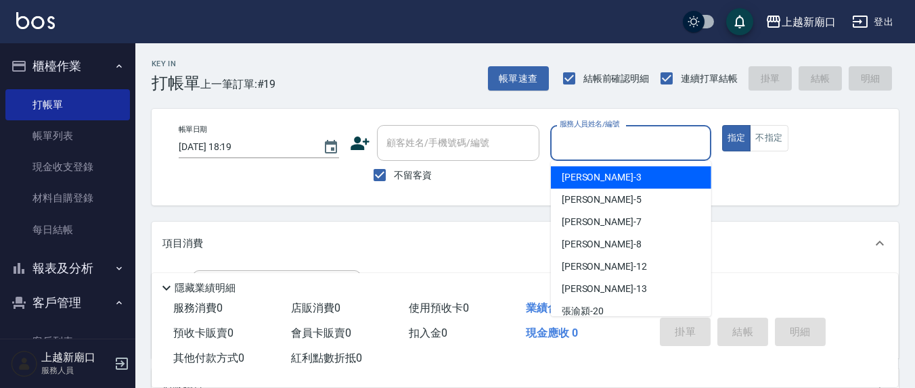
click at [599, 146] on input "服務人員姓名/編號" at bounding box center [630, 143] width 148 height 24
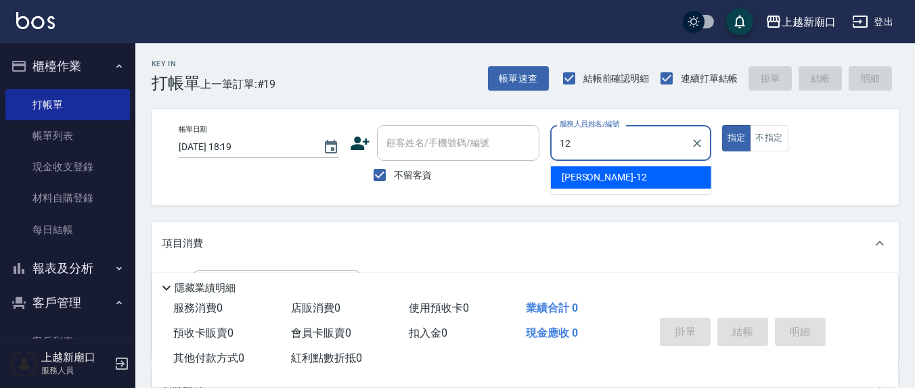
type input "12"
type button "true"
type input "[PERSON_NAME]-12"
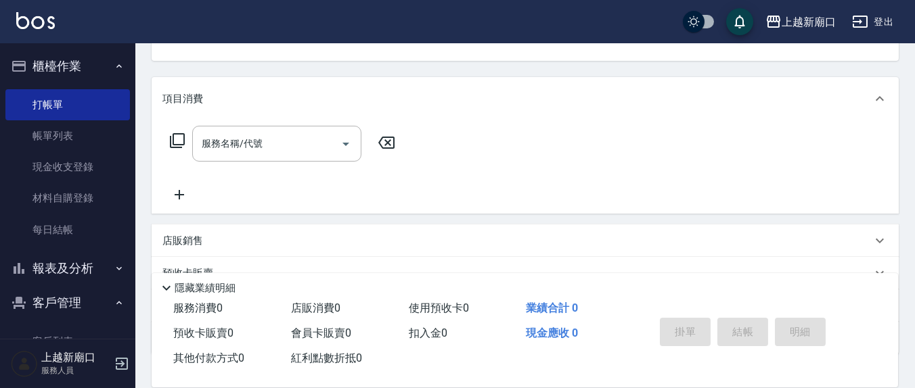
scroll to position [238, 0]
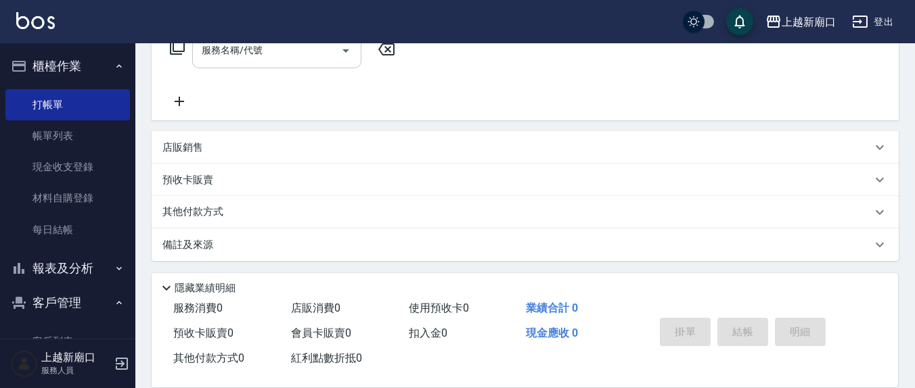
click at [286, 54] on input "服務名稱/代號" at bounding box center [266, 51] width 137 height 24
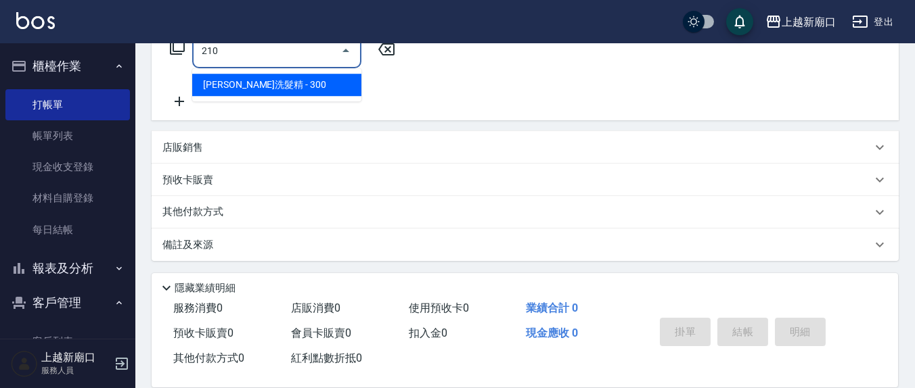
type input "[PERSON_NAME]洗髮精(210)"
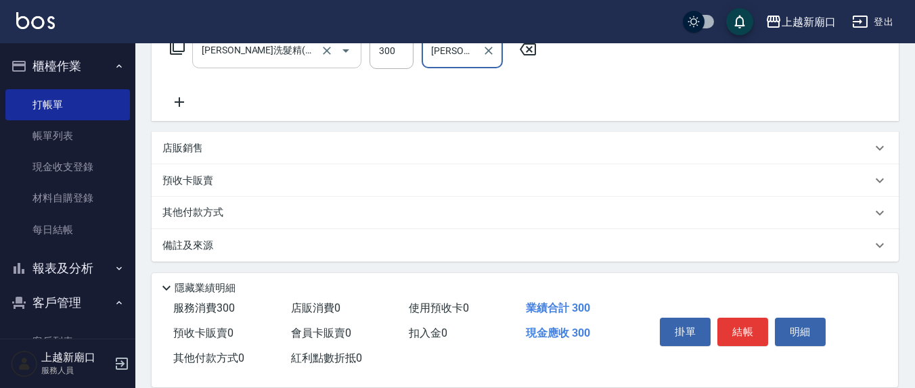
type input "[PERSON_NAME]-3"
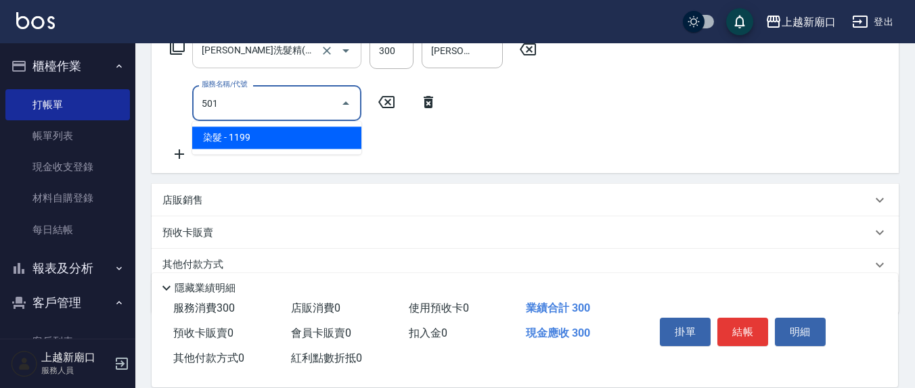
type input "染髮(501)"
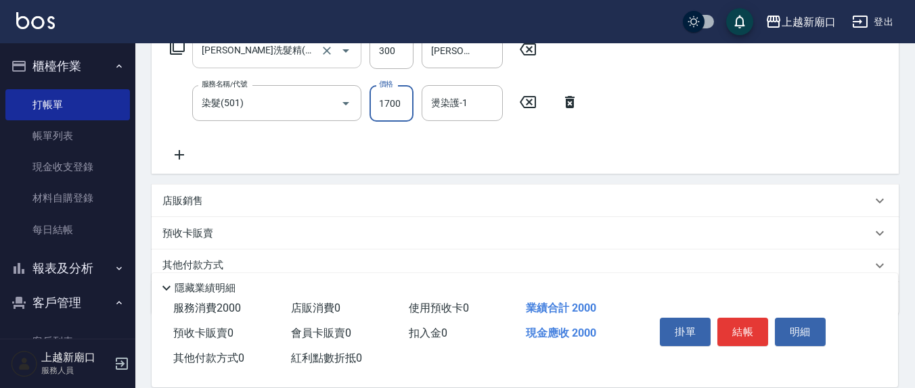
type input "1700"
type input "[PERSON_NAME]-3"
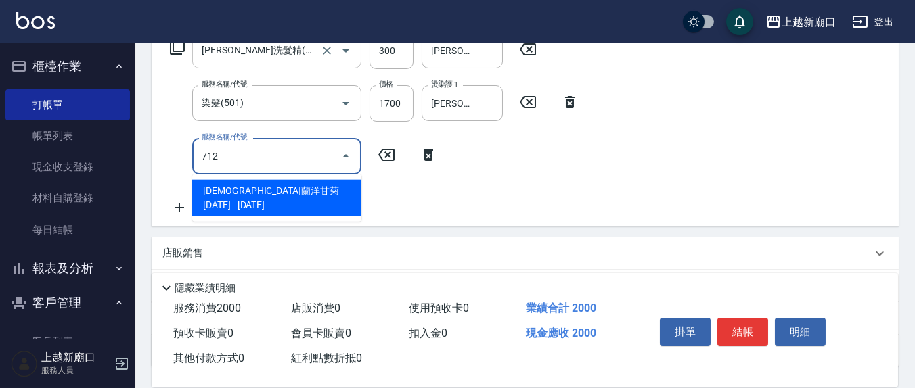
type input "伊蘭洋甘菊1000(712)"
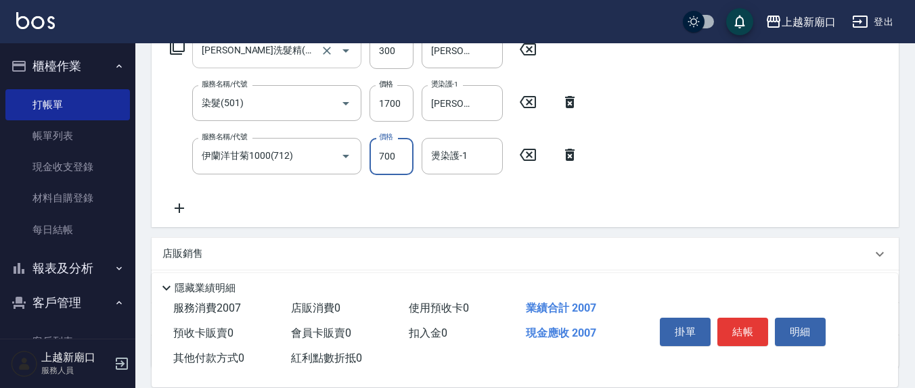
type input "700"
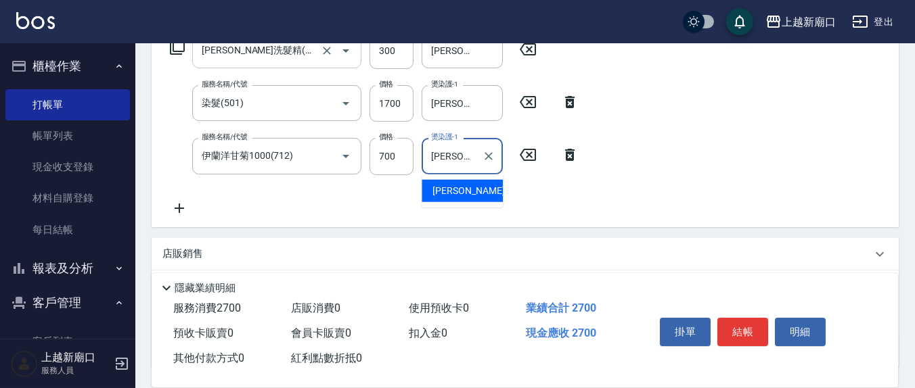
type input "[PERSON_NAME]-3"
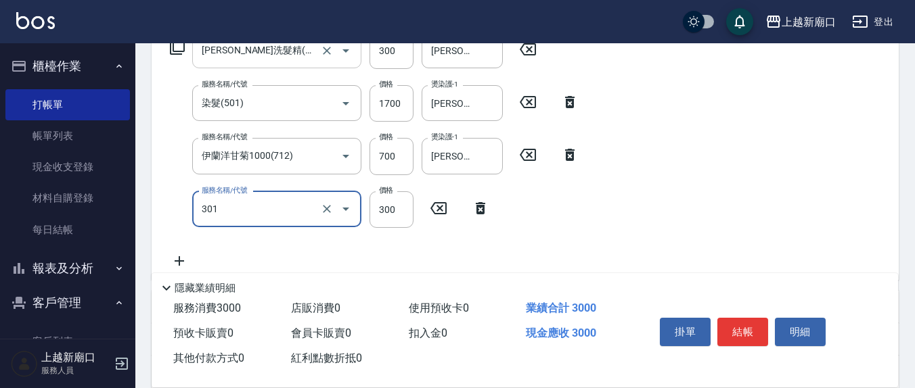
type input "補燙599以下(301)"
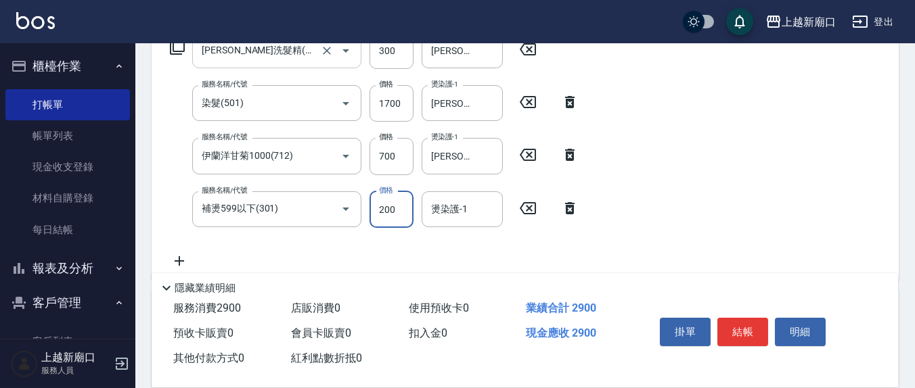
type input "200"
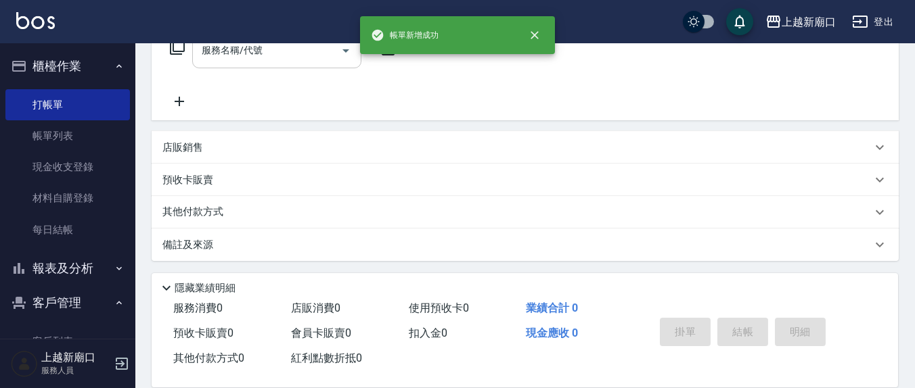
scroll to position [0, 0]
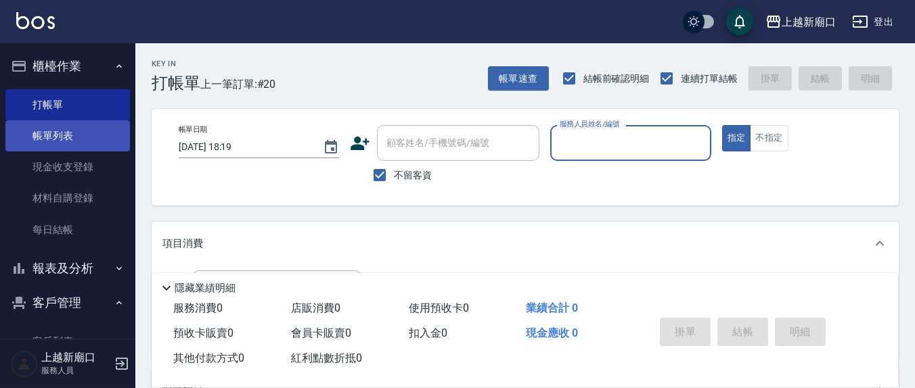
click at [60, 135] on link "帳單列表" at bounding box center [67, 135] width 125 height 31
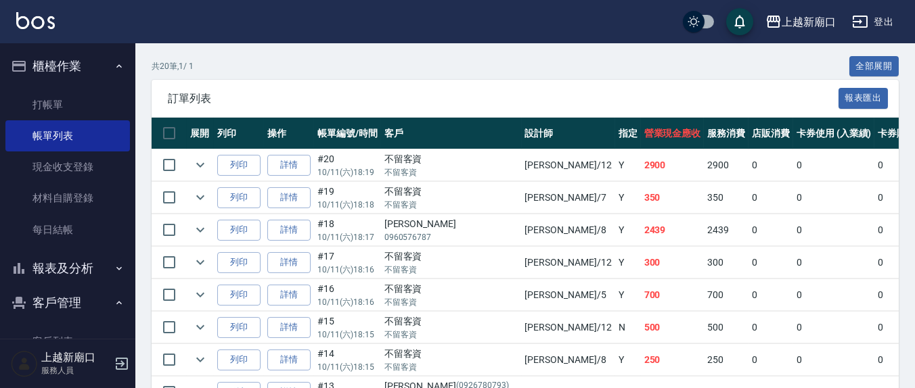
scroll to position [208, 0]
